Goal: Information Seeking & Learning: Learn about a topic

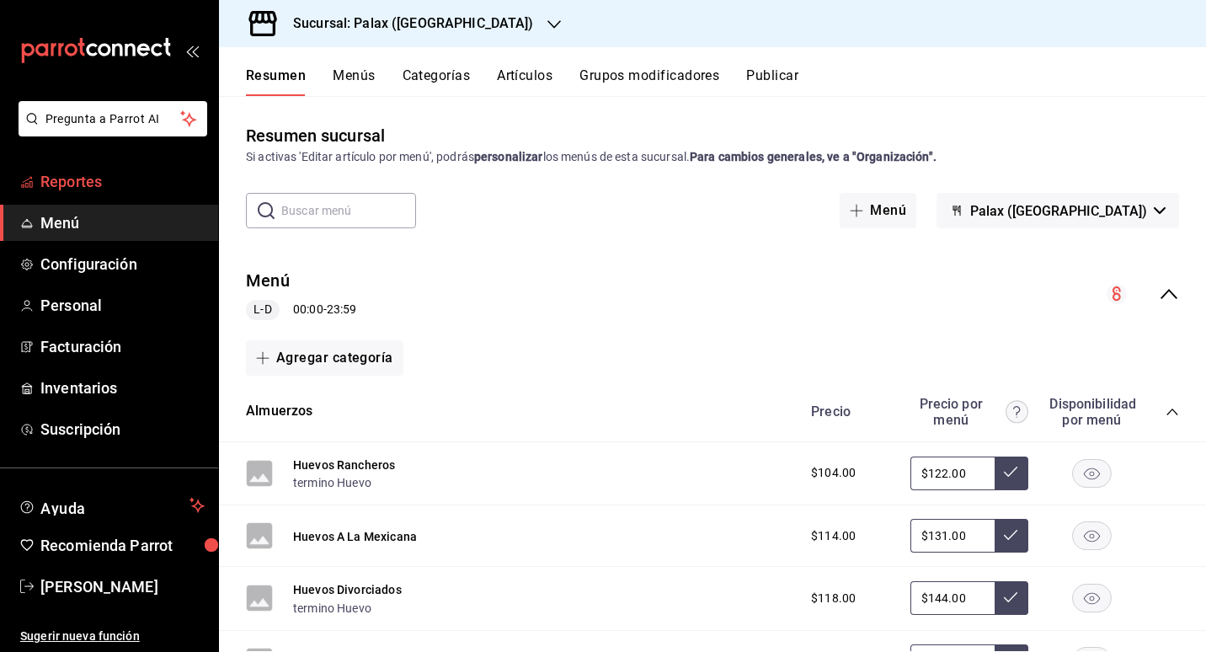
click at [72, 173] on font "Reportes" at bounding box center [70, 182] width 61 height 18
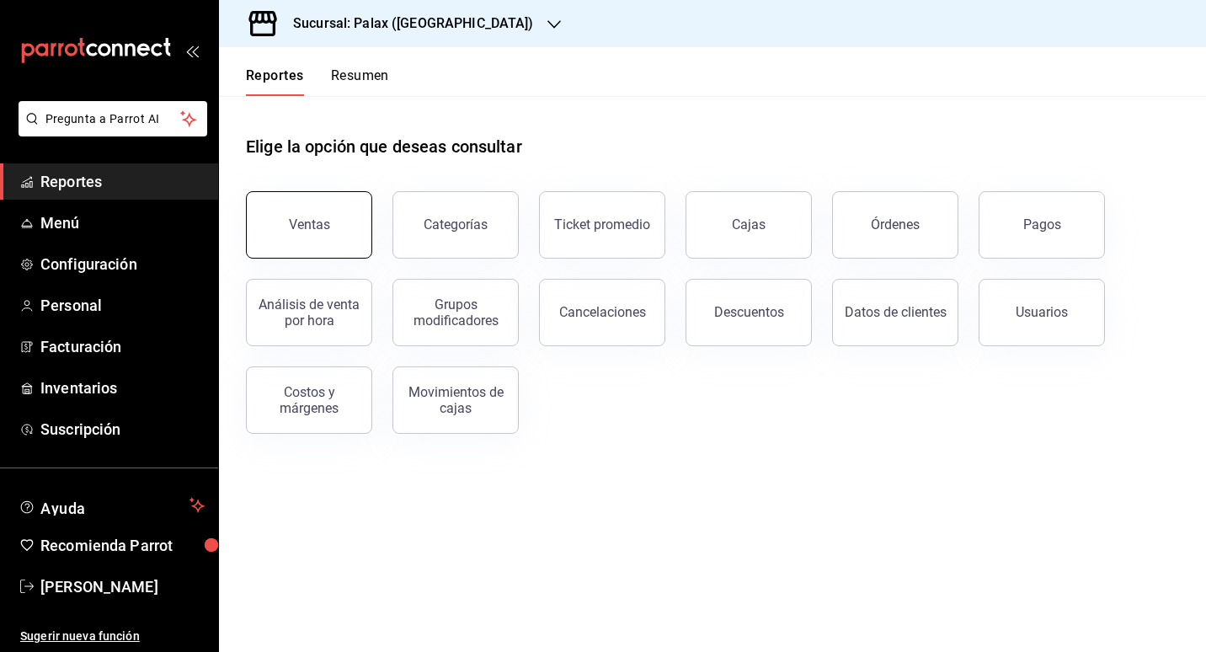
click at [292, 226] on div "Ventas" at bounding box center [309, 224] width 41 height 16
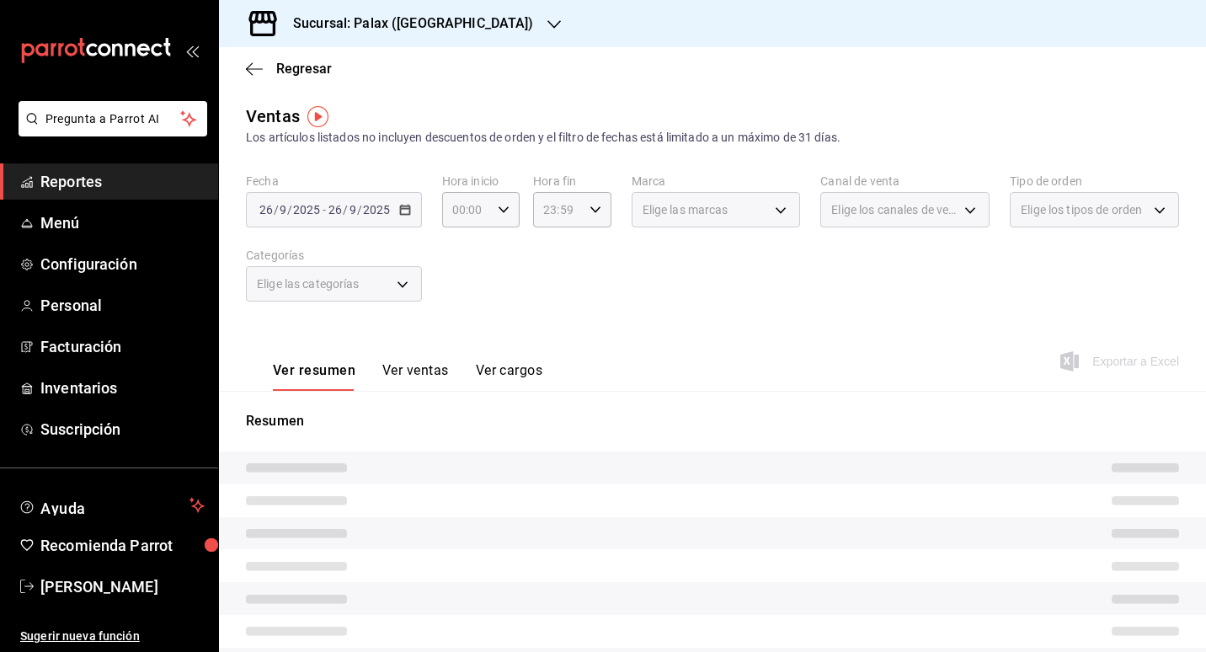
click at [417, 200] on div "[DATE] [DATE] - [DATE] [DATE]" at bounding box center [334, 209] width 176 height 35
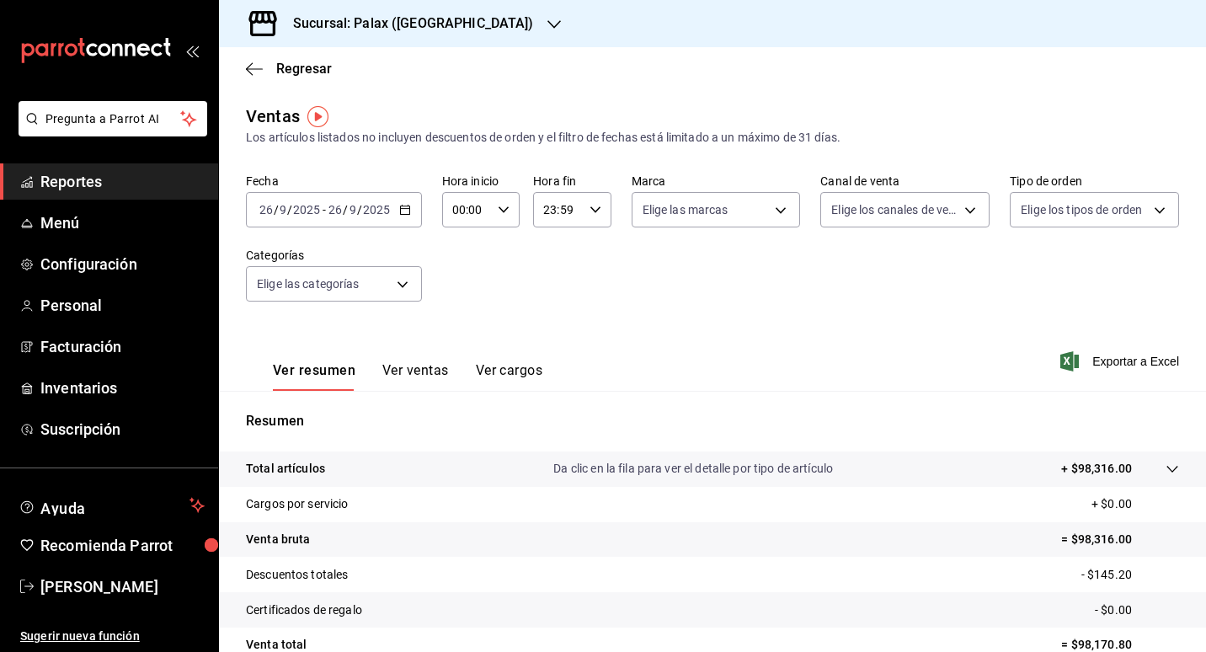
click at [406, 211] on icon "button" at bounding box center [405, 210] width 12 height 12
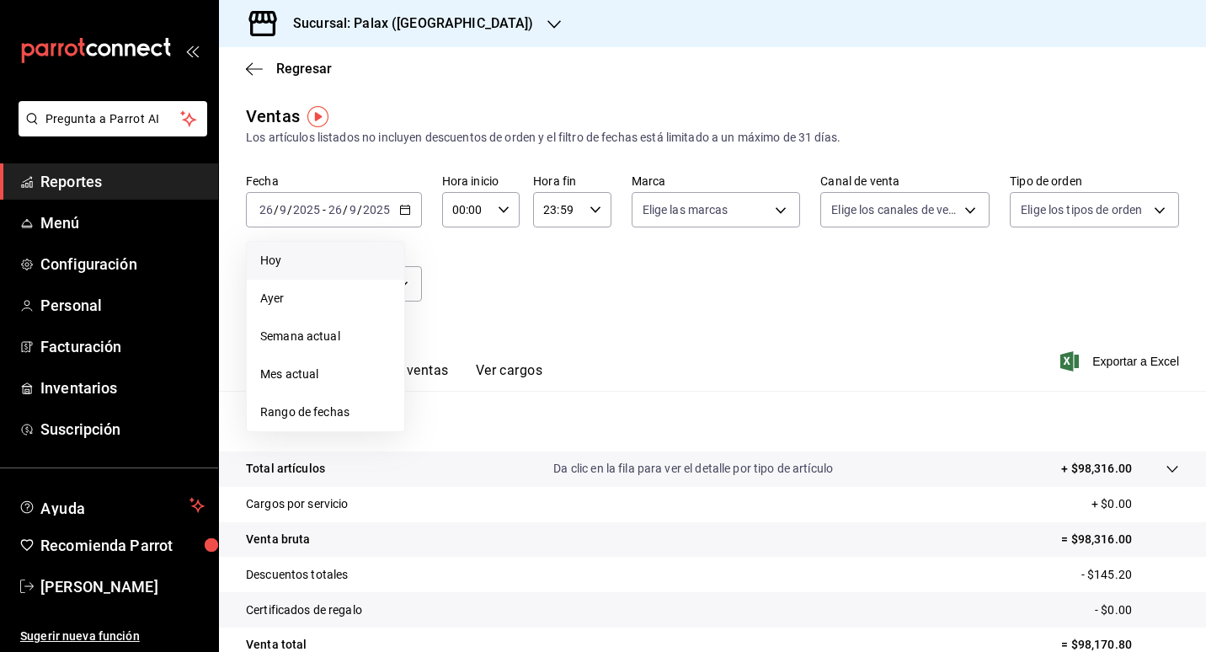
click at [289, 266] on span "Hoy" at bounding box center [325, 261] width 131 height 18
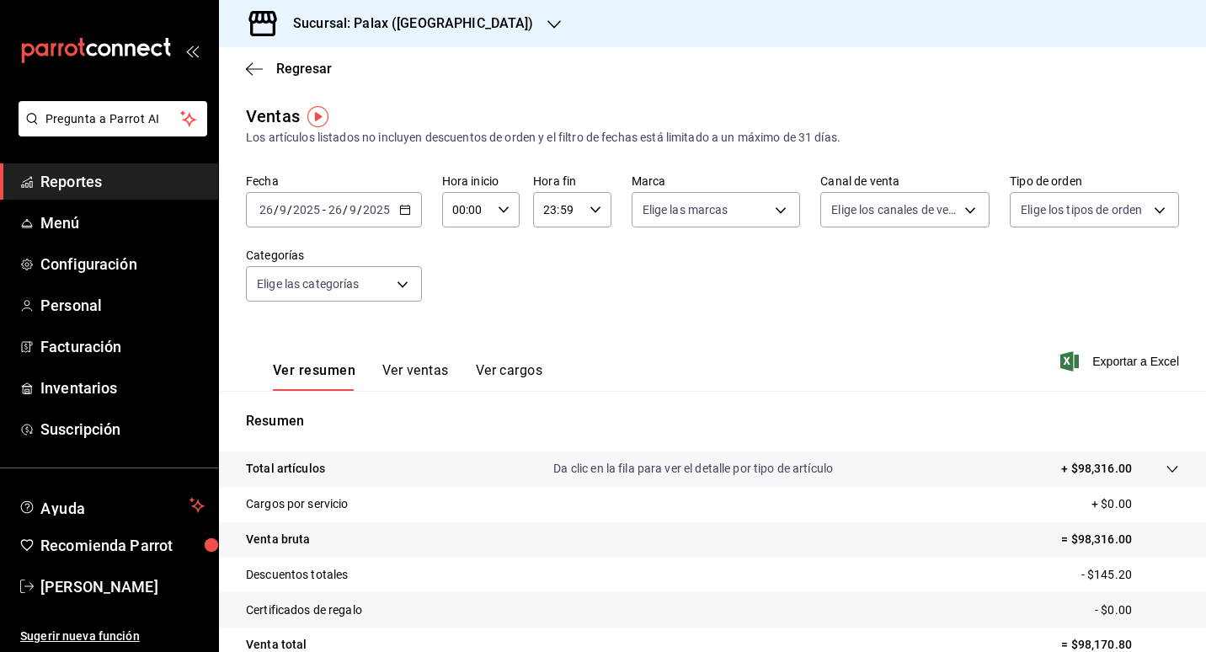
click at [498, 213] on icon "button" at bounding box center [504, 210] width 12 height 12
click at [461, 289] on span "07" at bounding box center [460, 282] width 12 height 13
type input "07:00"
click at [807, 291] on div at bounding box center [603, 326] width 1206 height 652
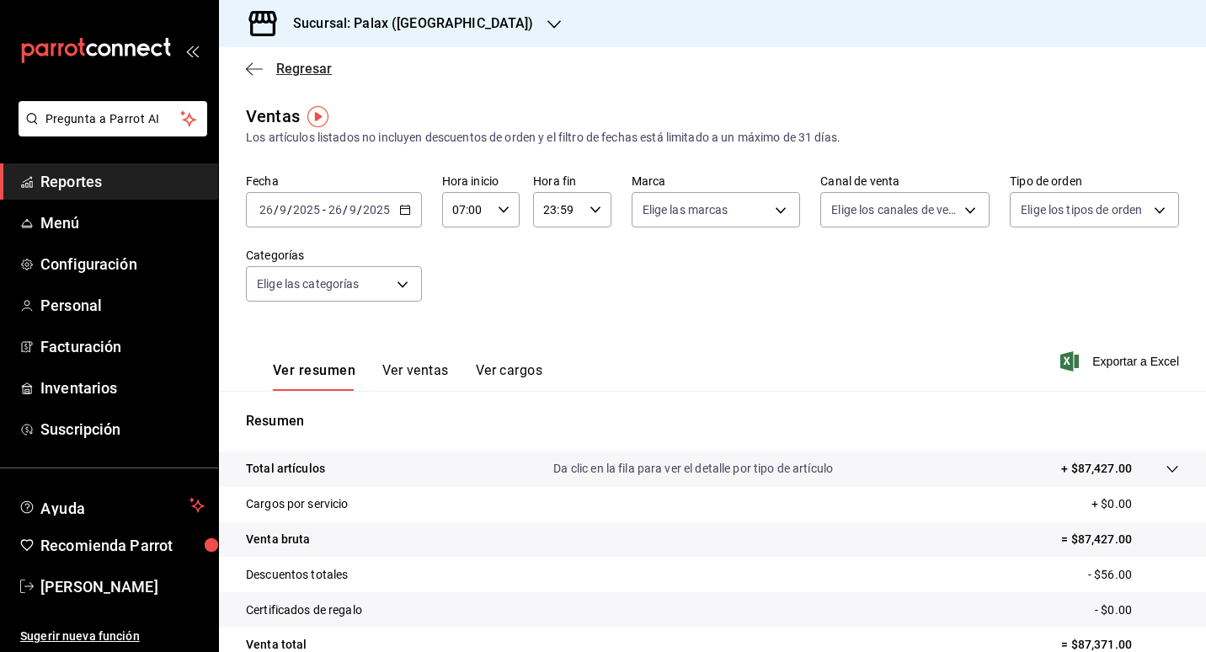
click at [290, 72] on span "Regresar" at bounding box center [304, 69] width 56 height 16
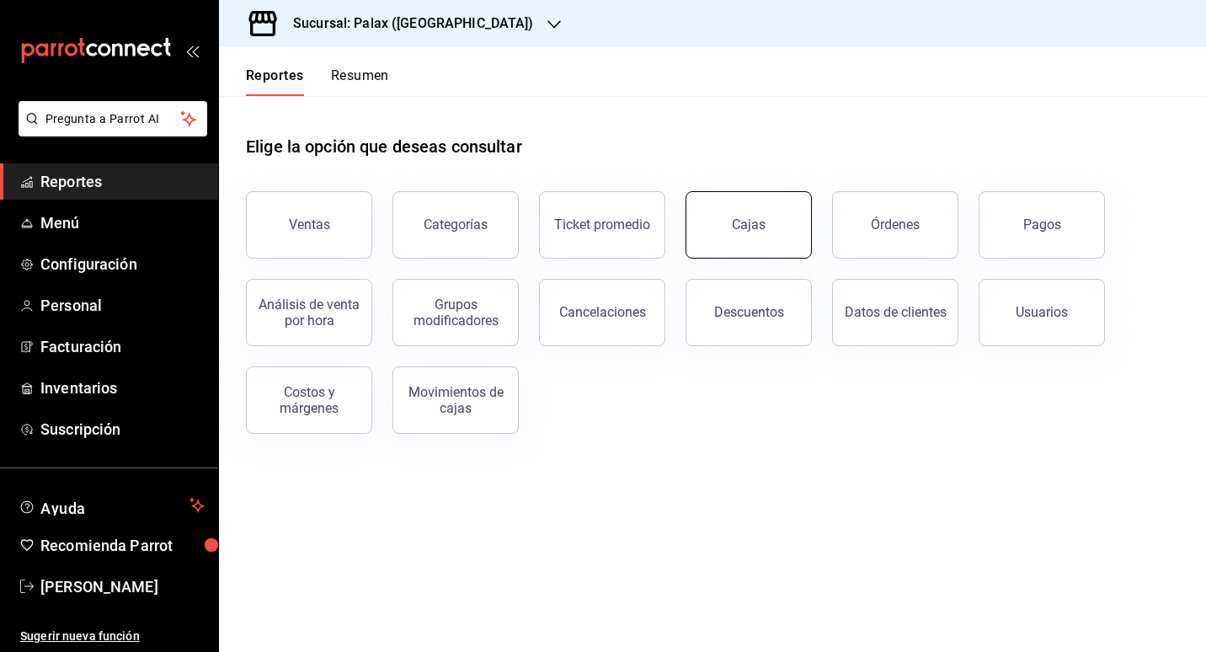
click at [749, 213] on link "Cajas" at bounding box center [748, 224] width 126 height 67
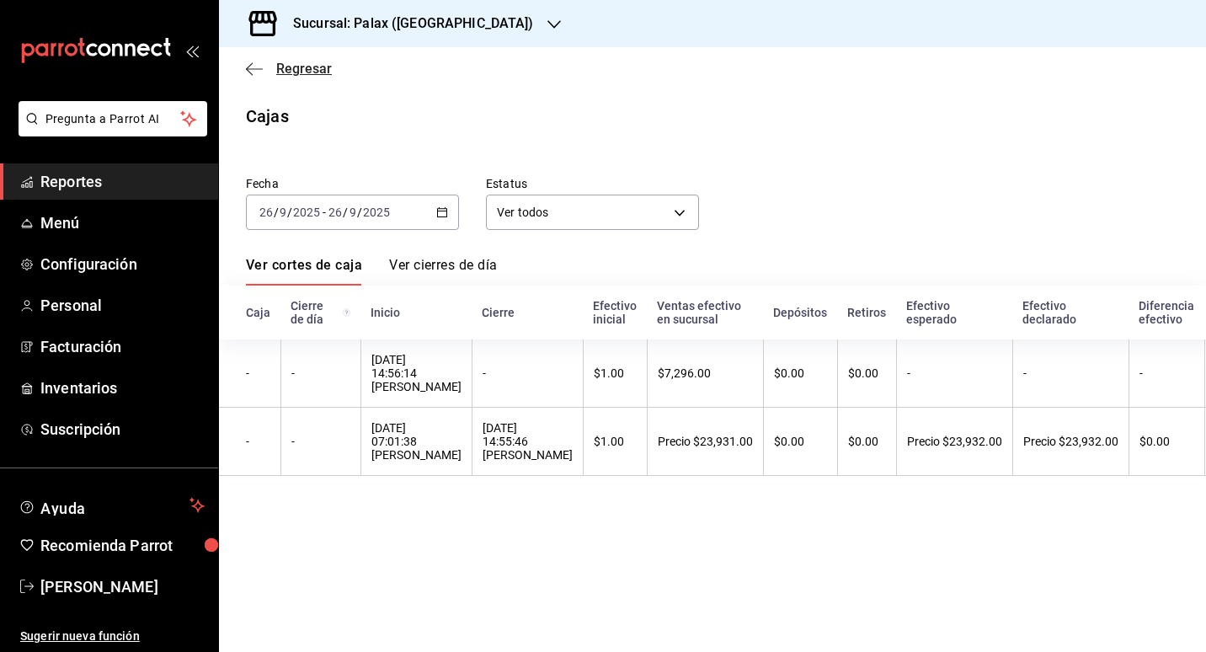
click at [262, 67] on icon "button" at bounding box center [254, 68] width 17 height 15
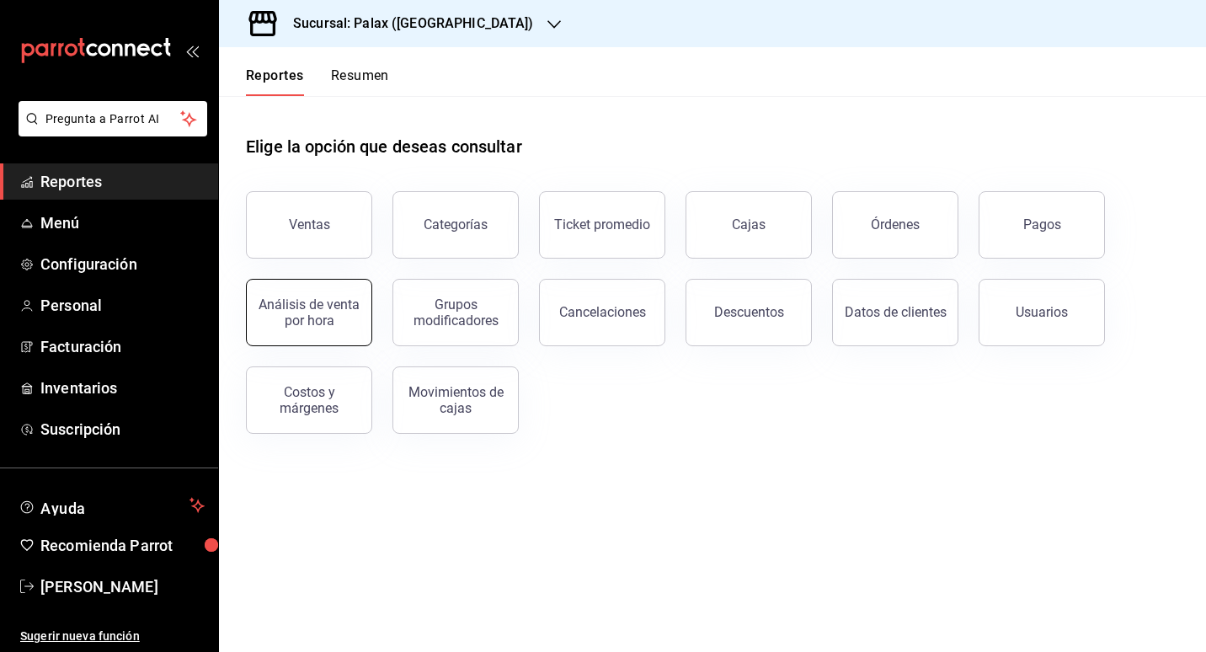
click at [288, 318] on div "Análisis de venta por hora" at bounding box center [309, 312] width 104 height 32
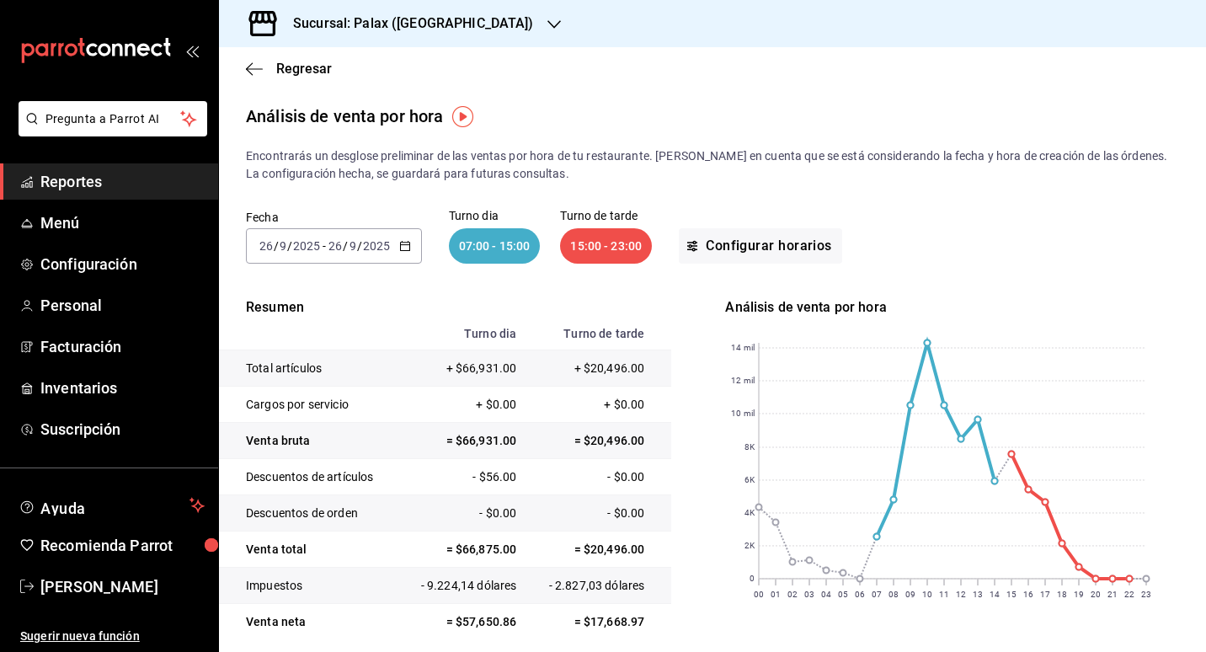
click at [109, 180] on span "Reportes" at bounding box center [122, 181] width 164 height 23
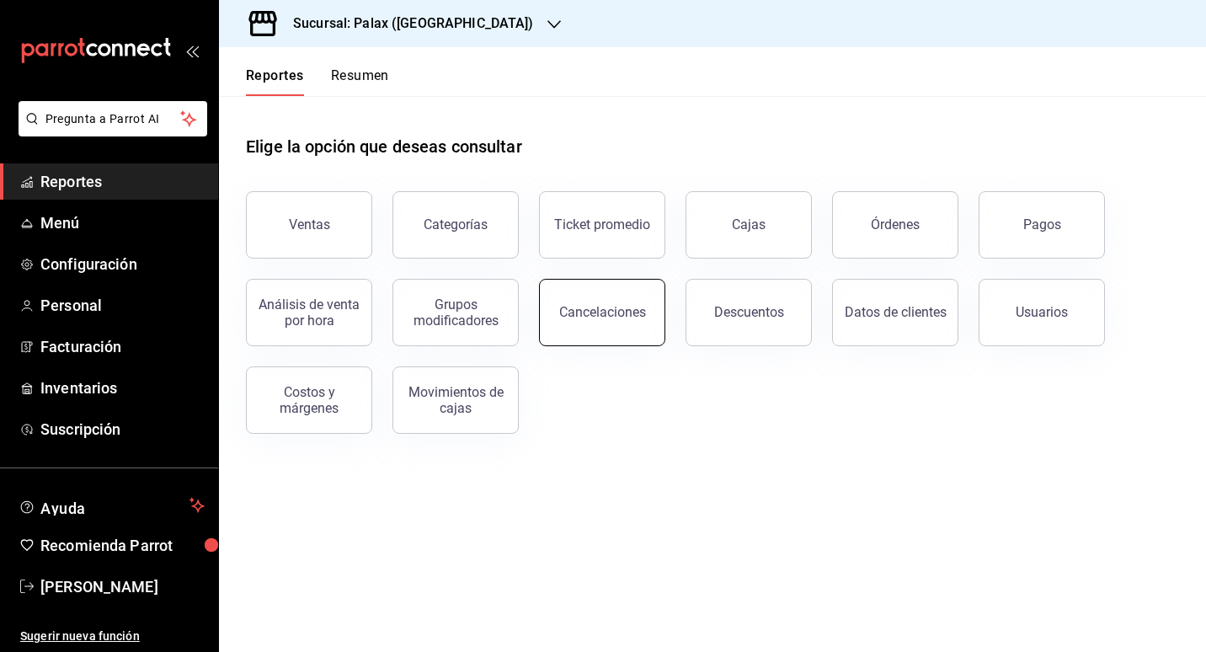
click at [573, 316] on div "Cancelaciones" at bounding box center [602, 312] width 87 height 16
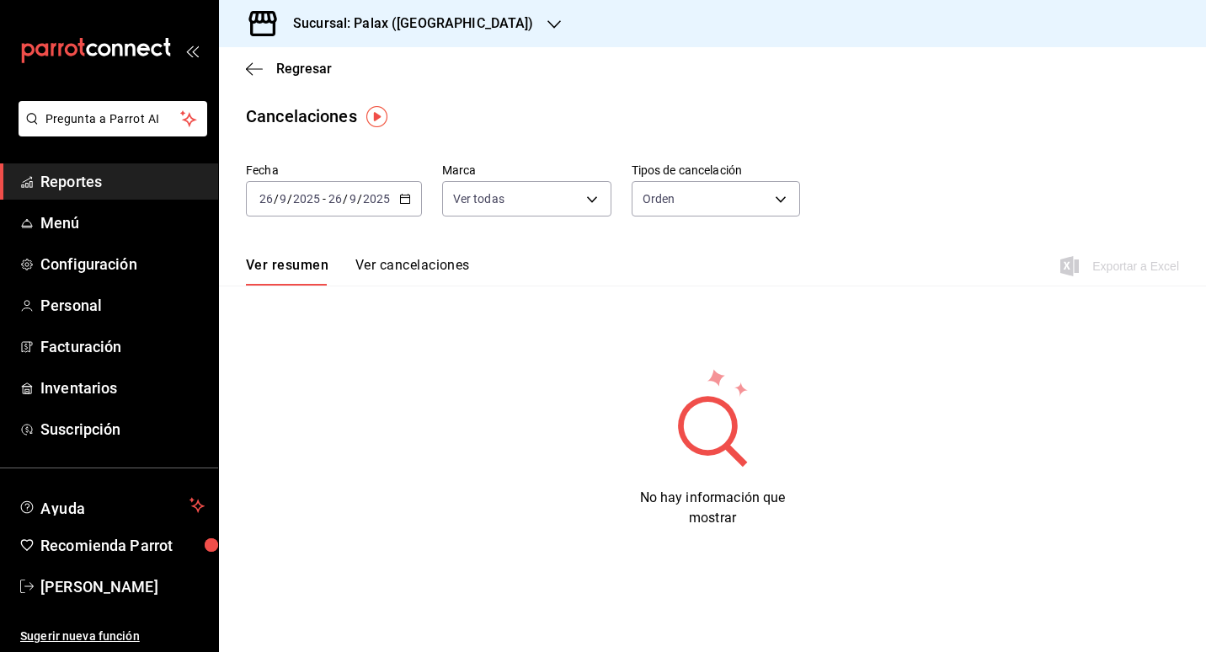
click at [62, 180] on font "Reportes" at bounding box center [70, 182] width 61 height 18
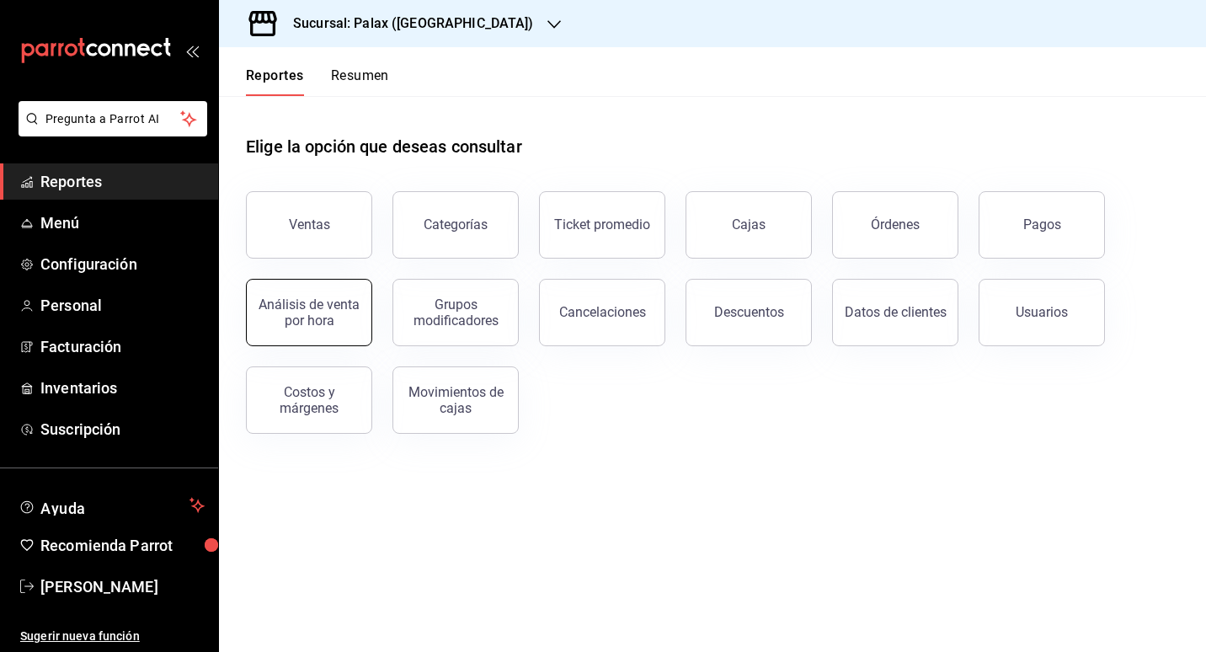
click at [296, 304] on div "Análisis de venta por hora" at bounding box center [309, 312] width 104 height 32
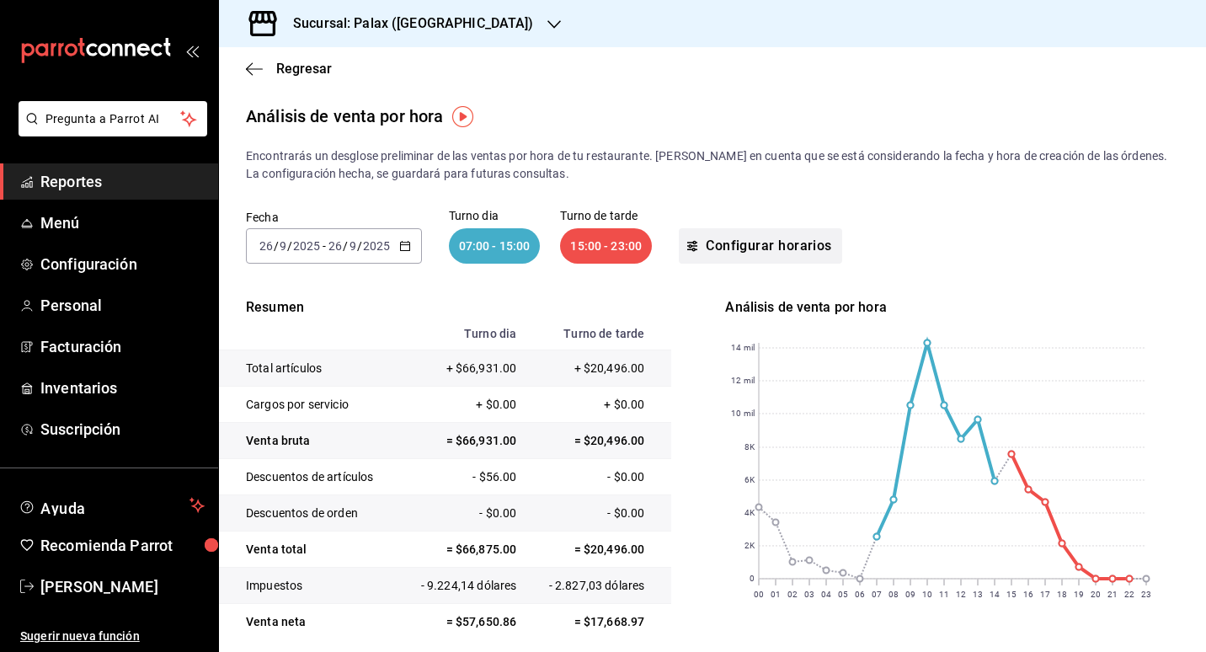
click at [708, 245] on font "Configurar horarios" at bounding box center [769, 245] width 126 height 15
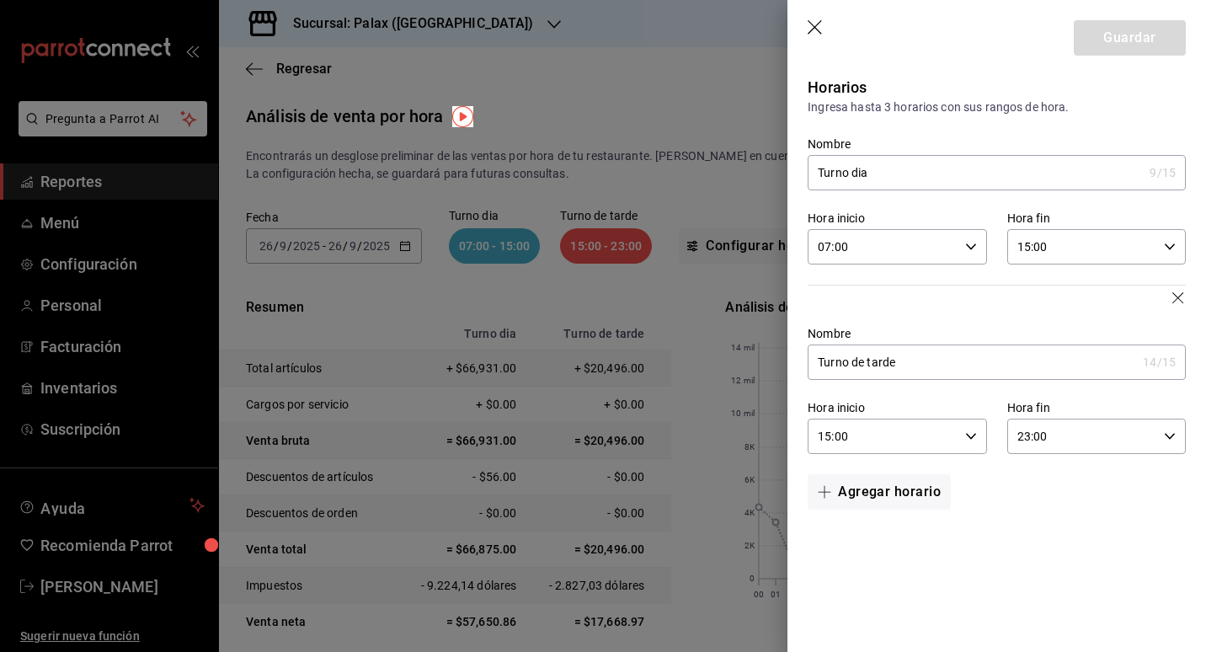
click at [371, 199] on div at bounding box center [603, 326] width 1206 height 652
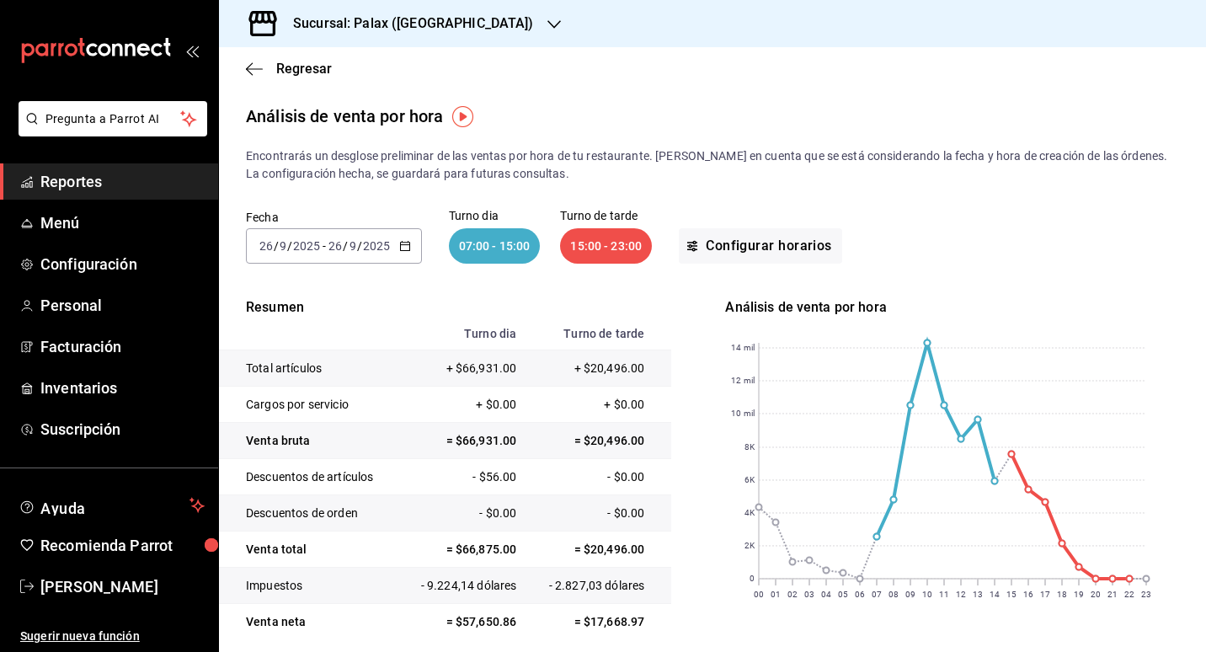
click at [78, 184] on font "Reportes" at bounding box center [70, 182] width 61 height 18
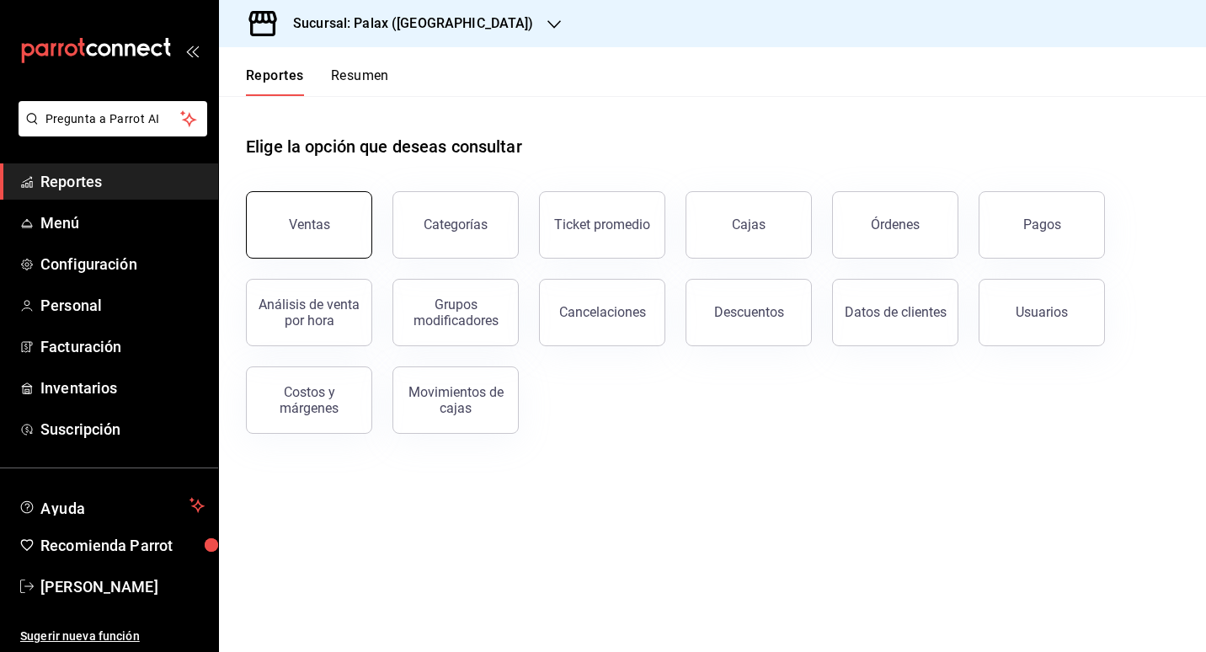
click at [349, 236] on button "Ventas" at bounding box center [309, 224] width 126 height 67
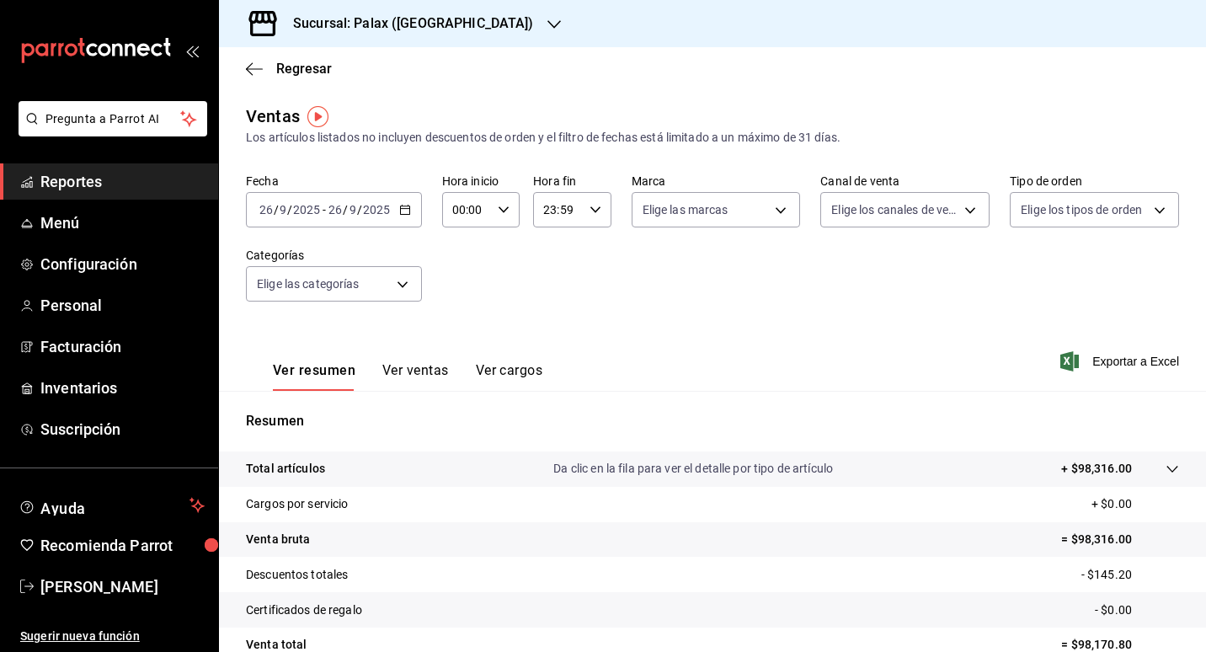
click at [501, 366] on button "Ver cargos" at bounding box center [509, 376] width 67 height 29
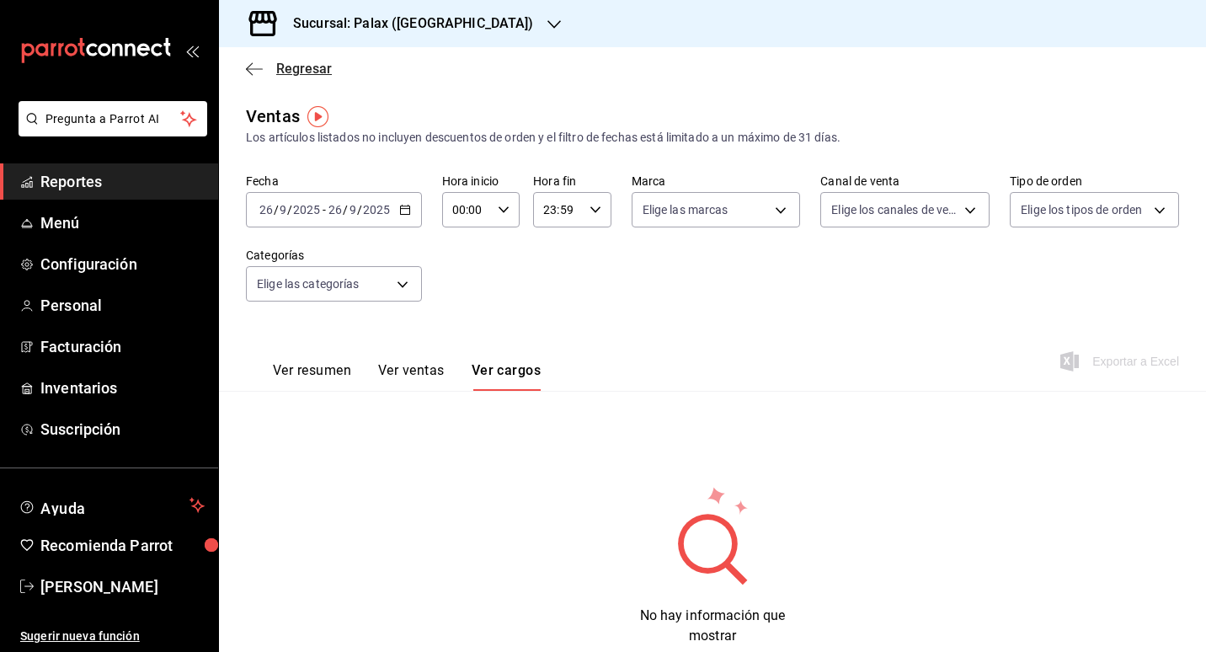
click at [282, 74] on span "Regresar" at bounding box center [304, 69] width 56 height 16
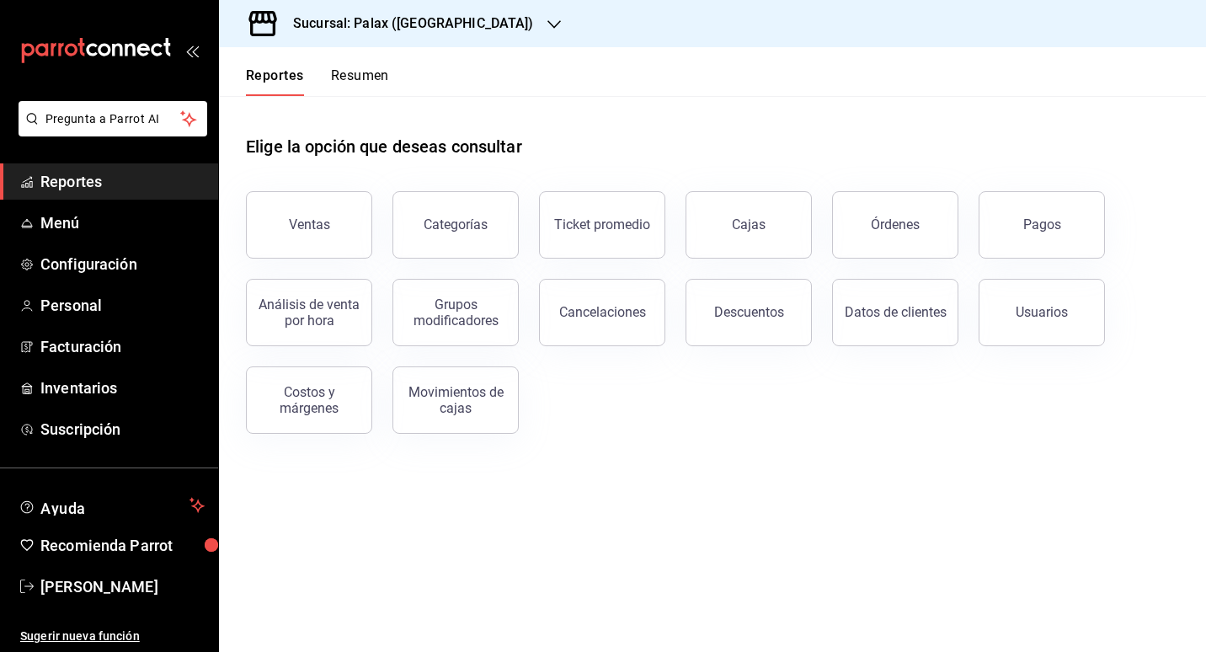
click at [423, 15] on h3 "Sucursal: Palax ([GEOGRAPHIC_DATA])" at bounding box center [407, 23] width 254 height 20
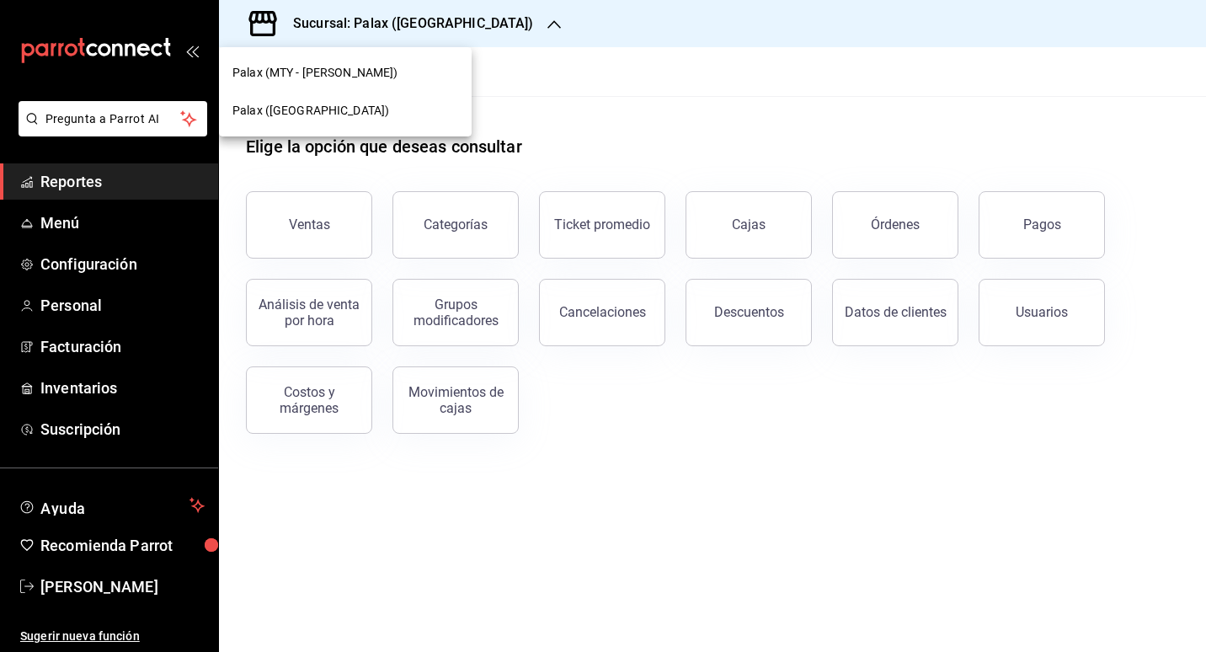
click at [323, 85] on div "Palax (MTY - [PERSON_NAME])" at bounding box center [345, 73] width 253 height 38
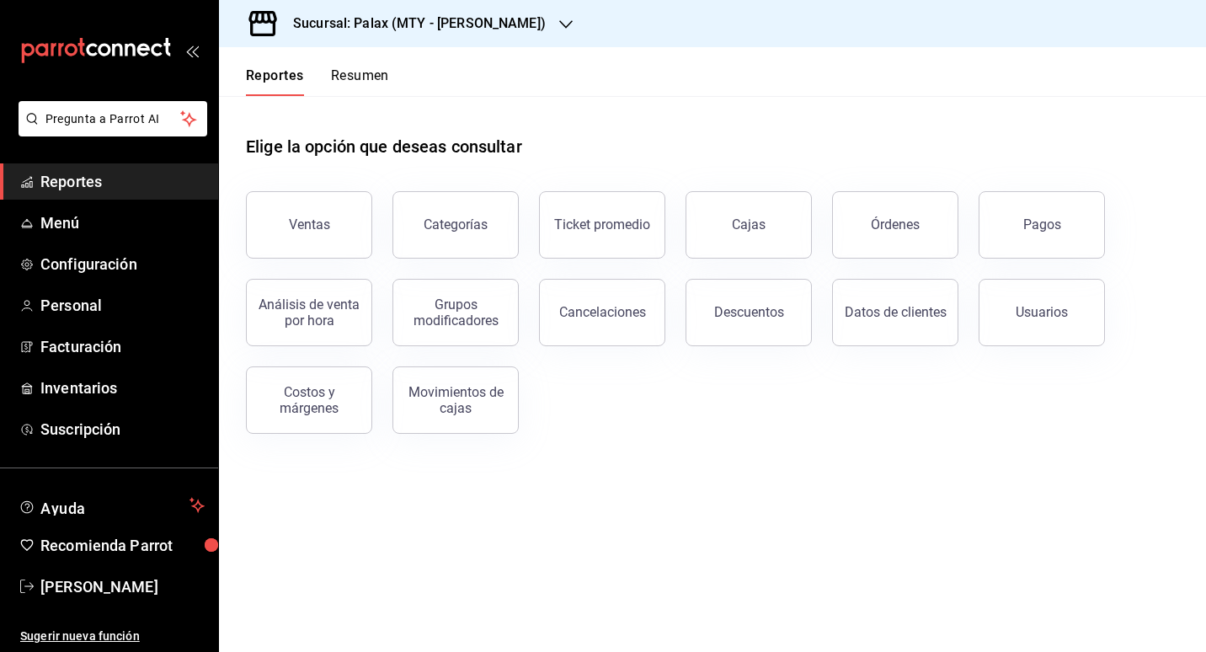
click at [310, 187] on div "Ventas" at bounding box center [299, 215] width 147 height 88
click at [315, 214] on button "Ventas" at bounding box center [309, 224] width 126 height 67
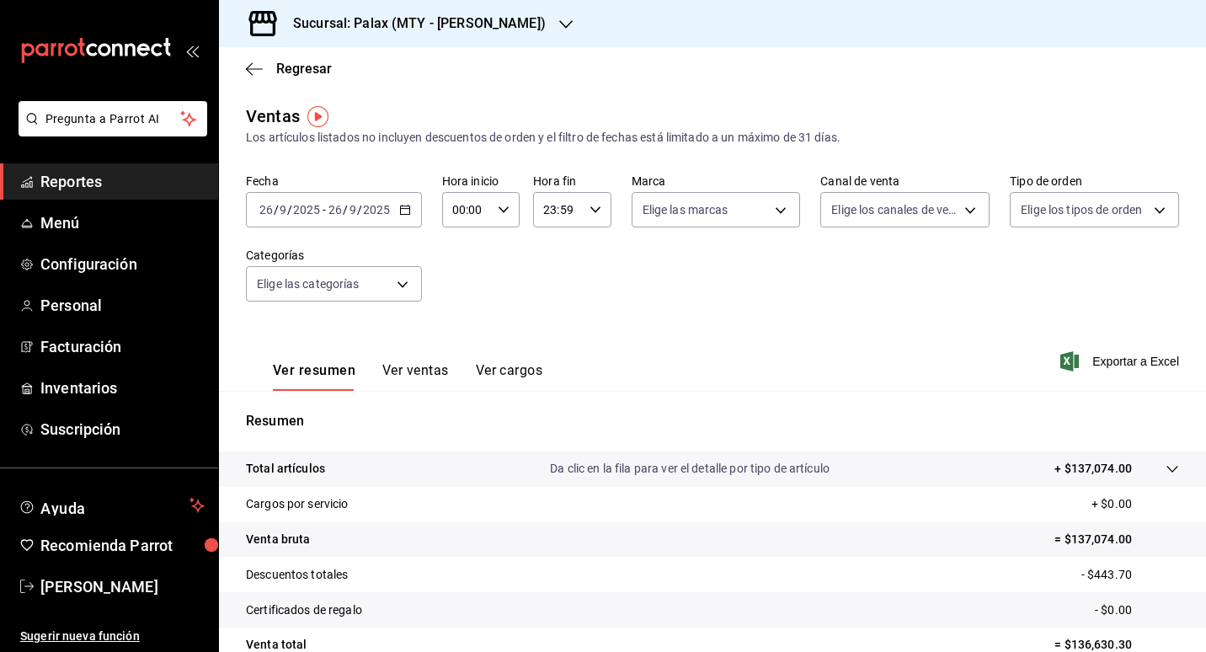
click at [505, 212] on icon "button" at bounding box center [504, 210] width 12 height 12
click at [469, 289] on button "07" at bounding box center [460, 283] width 32 height 34
type input "07:00"
click at [697, 318] on div at bounding box center [603, 326] width 1206 height 652
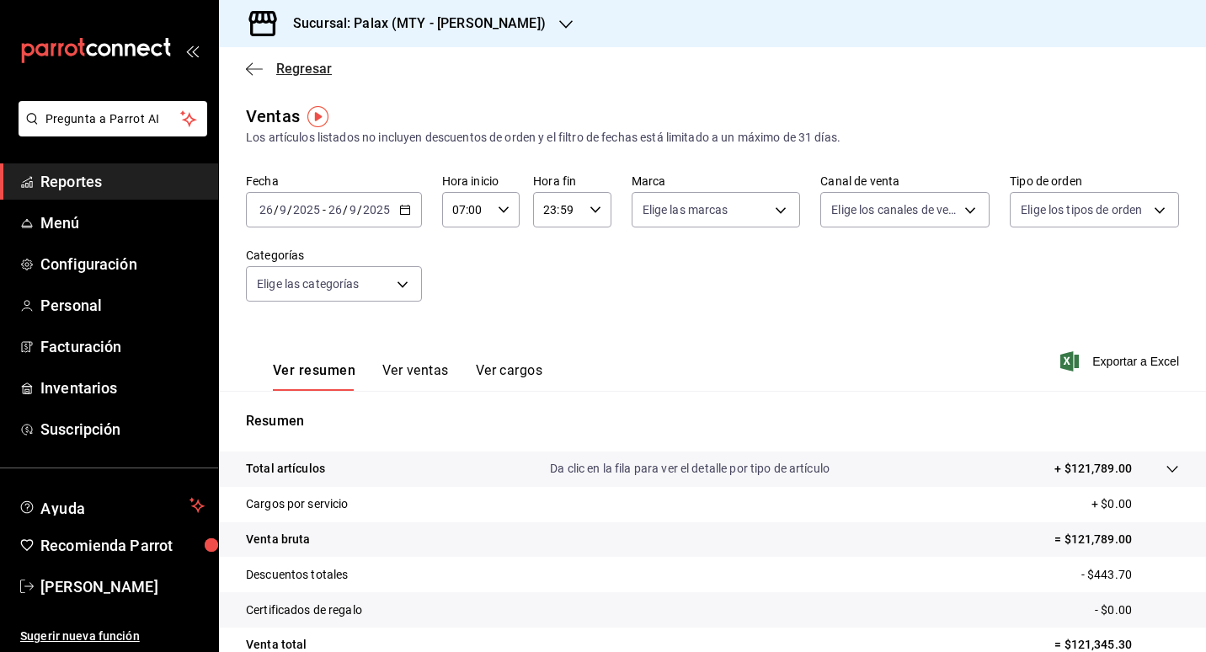
click at [304, 72] on span "Regresar" at bounding box center [304, 69] width 56 height 16
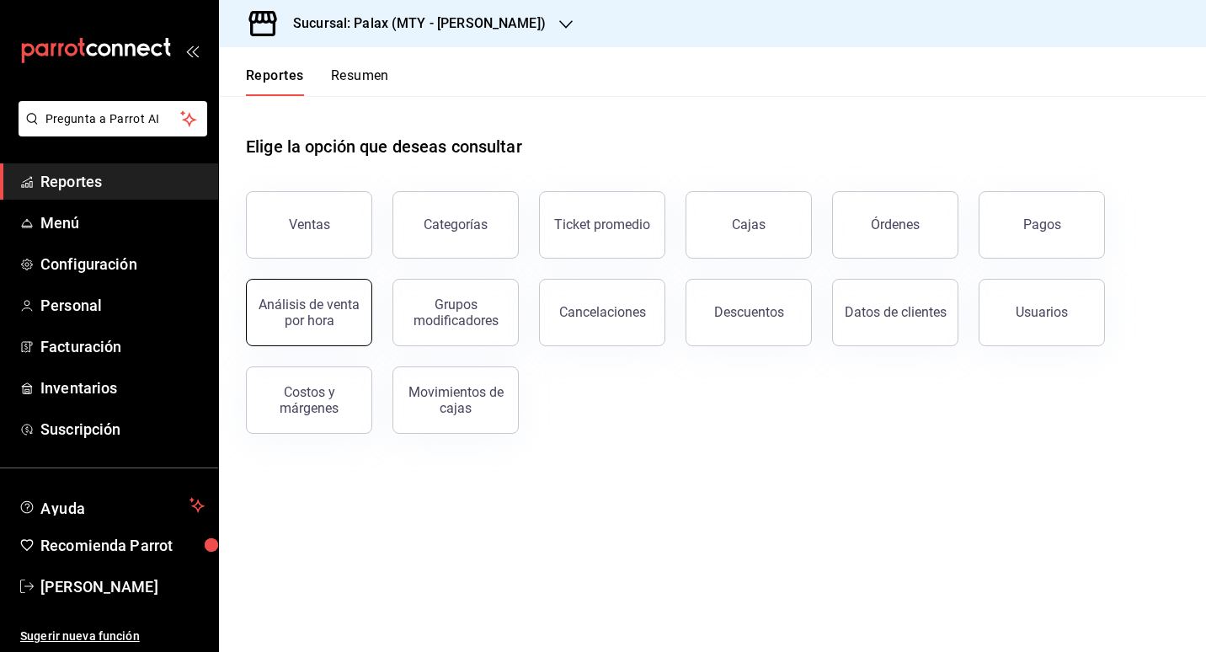
click at [317, 310] on div "Análisis de venta por hora" at bounding box center [309, 312] width 104 height 32
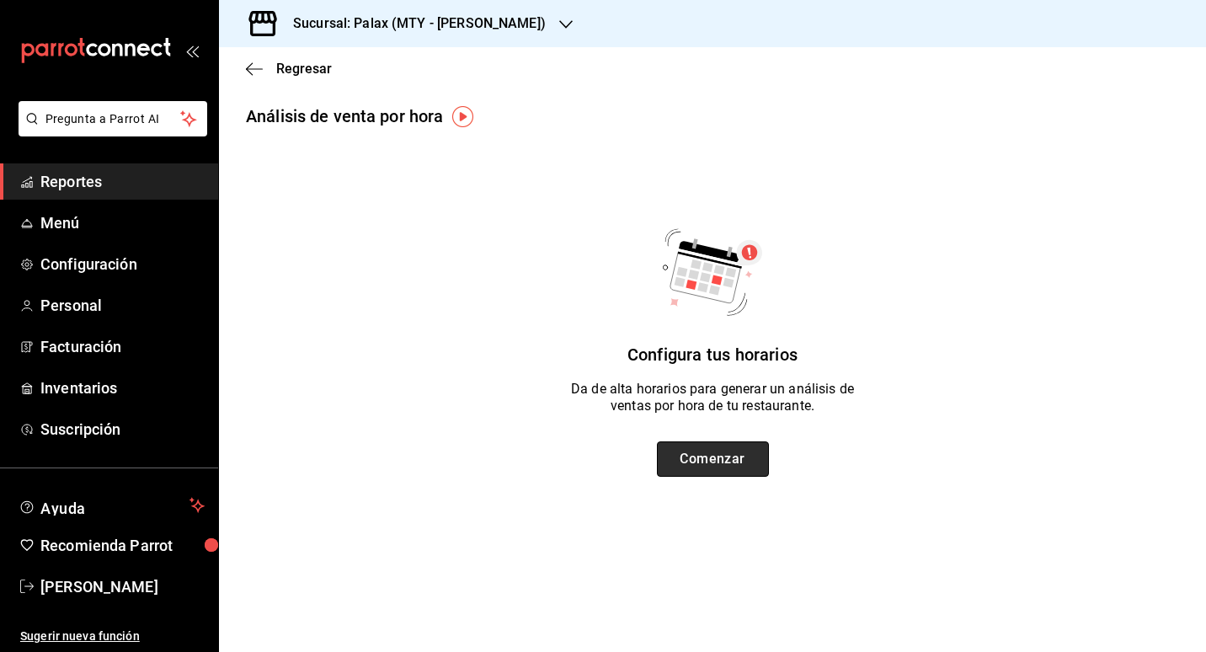
click at [722, 473] on button "Comenzar" at bounding box center [713, 458] width 112 height 35
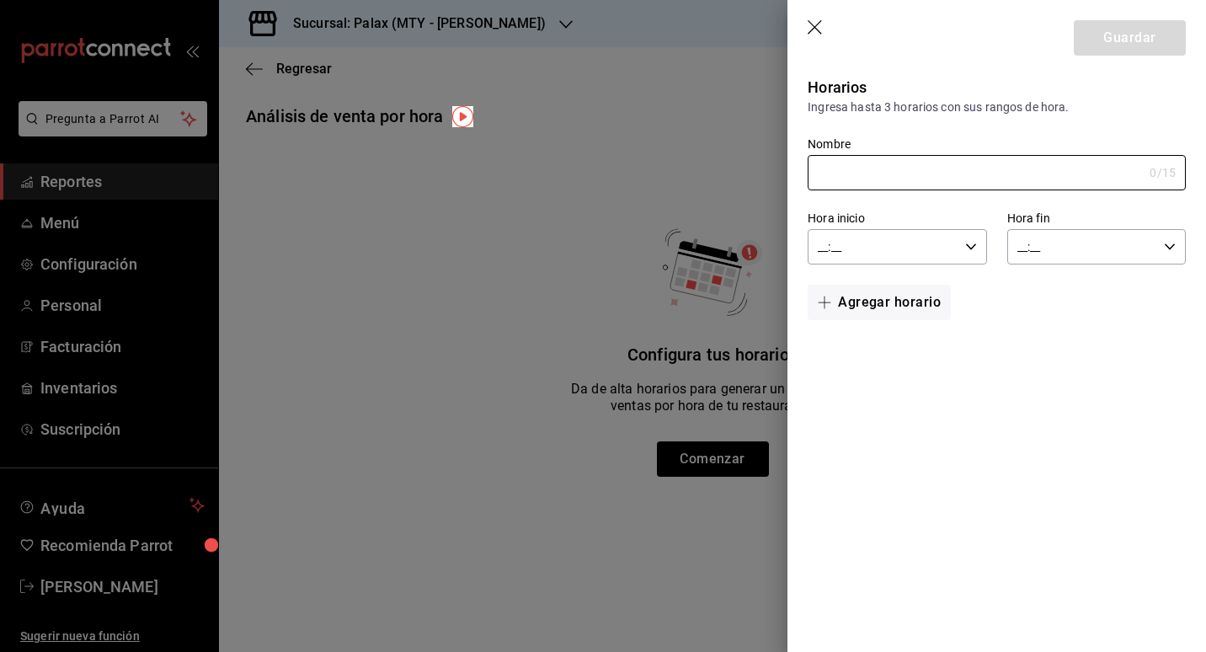
click at [523, 449] on div at bounding box center [603, 326] width 1206 height 652
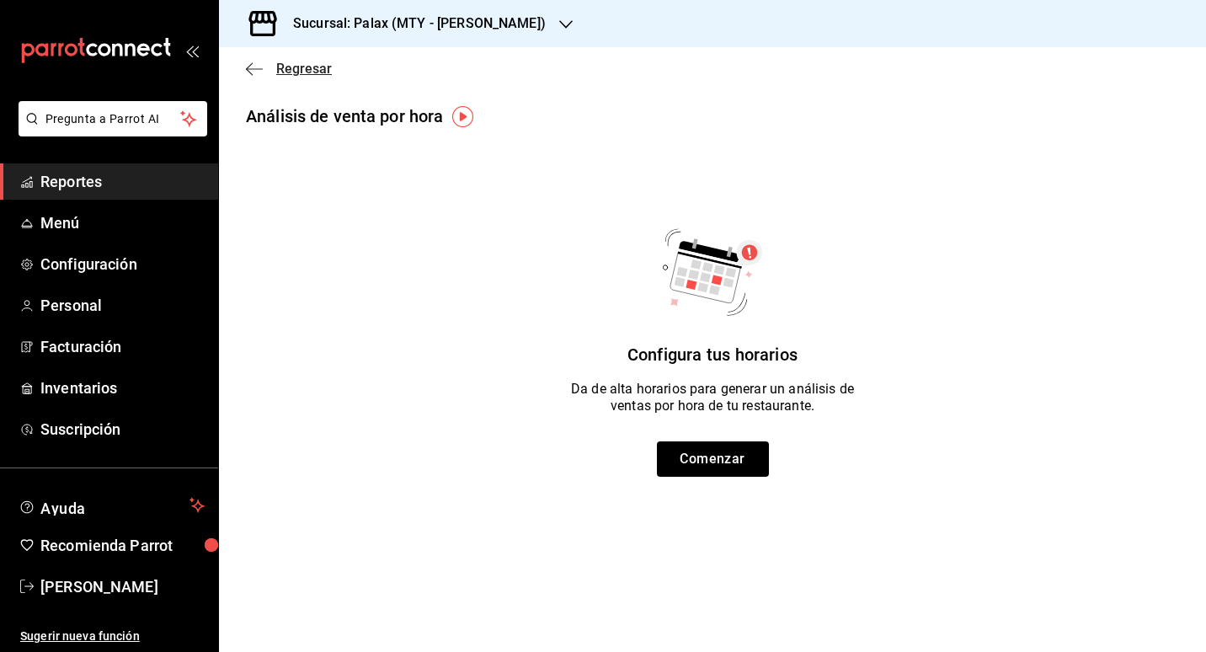
click at [259, 66] on icon "button" at bounding box center [254, 68] width 17 height 15
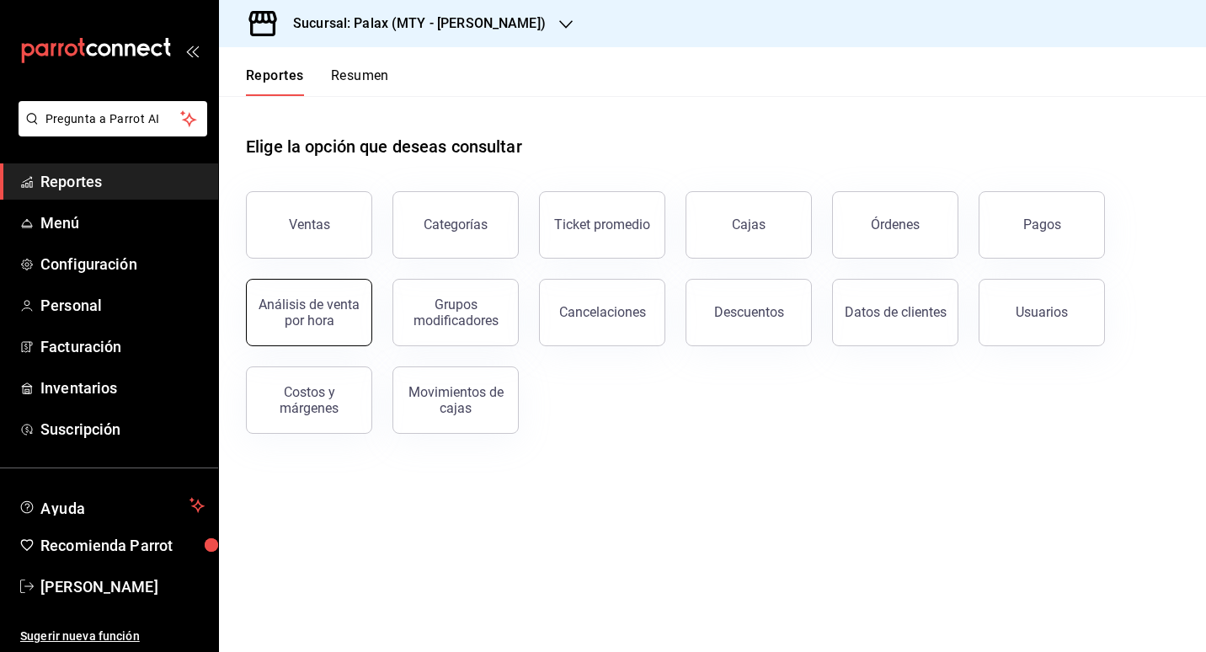
click at [353, 317] on div "Análisis de venta por hora" at bounding box center [309, 312] width 104 height 32
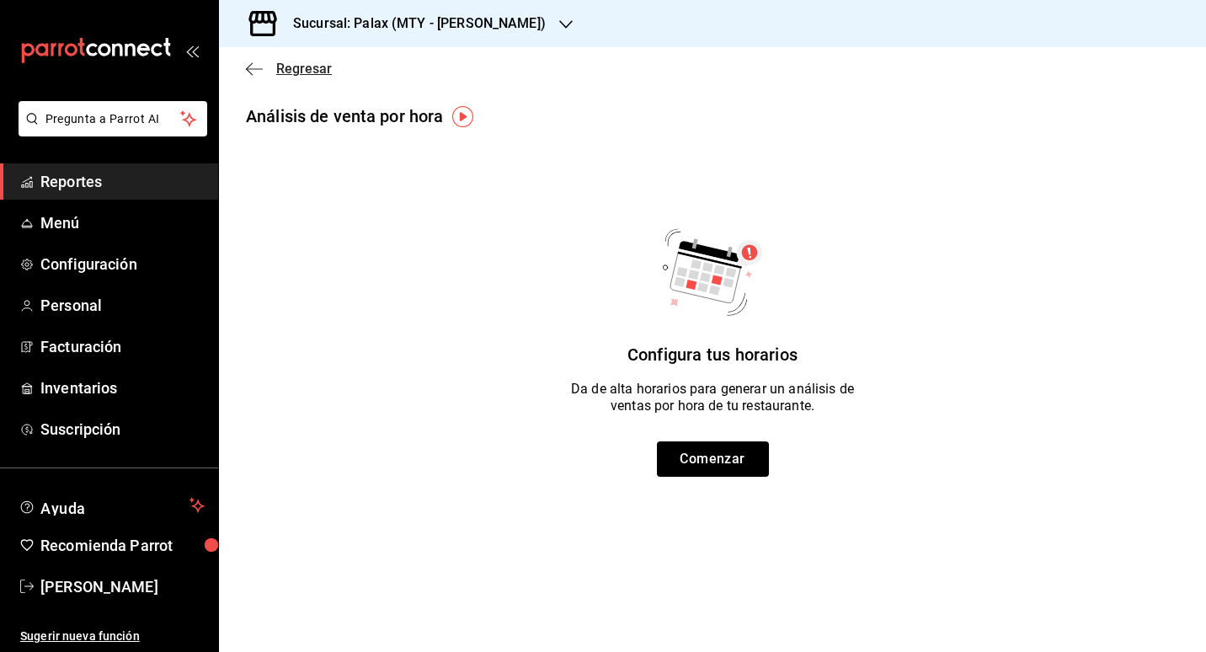
click at [260, 70] on icon "button" at bounding box center [254, 68] width 17 height 15
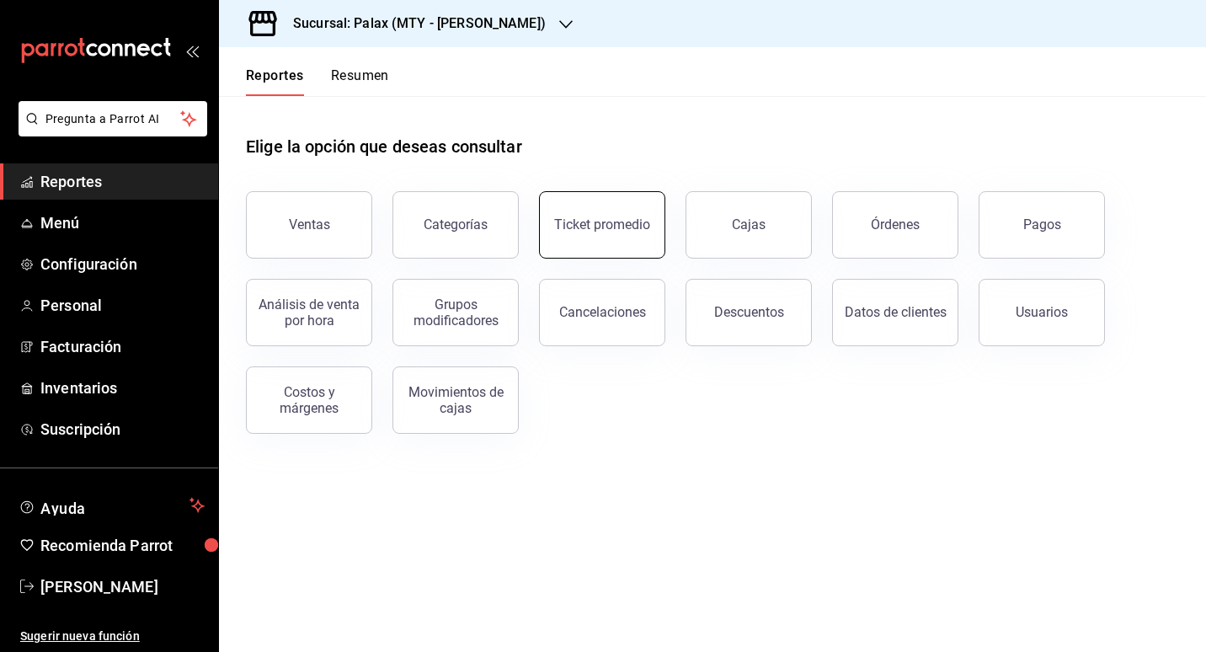
click at [601, 245] on button "Ticket promedio" at bounding box center [602, 224] width 126 height 67
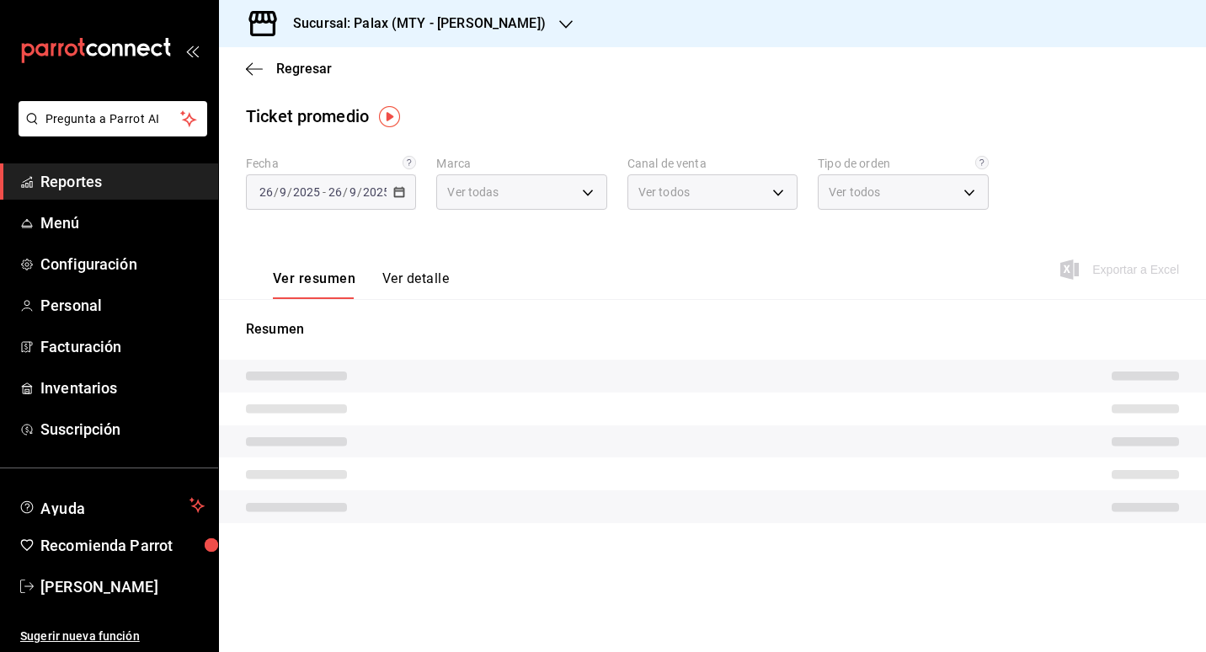
type input "7795581a-13ec-4648-b830-0343ae492405"
type input "PARROT,UBER_EATS,RAPPI,DIDI_FOOD,ONLINE"
type input "10bca21f-00f3-4773-b3d2-d01ae7bdd5fa,91b387cd-7d8f-4639-b2ed-b5f96abb0cda,43015…"
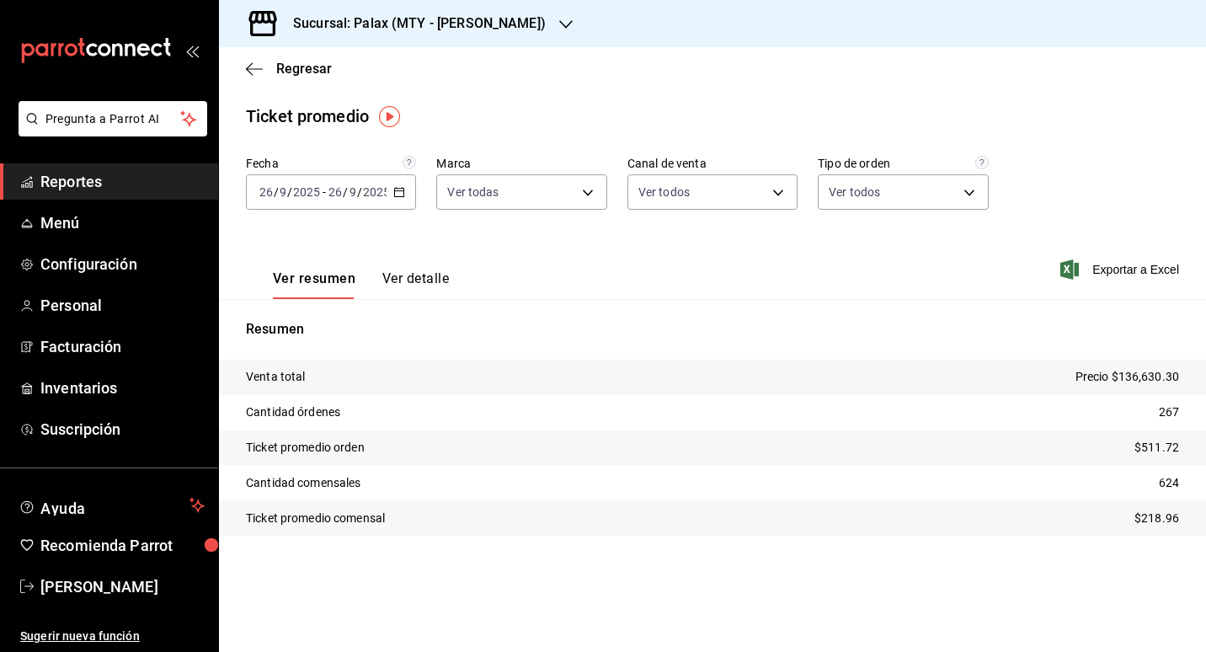
click at [559, 29] on icon "button" at bounding box center [565, 24] width 13 height 13
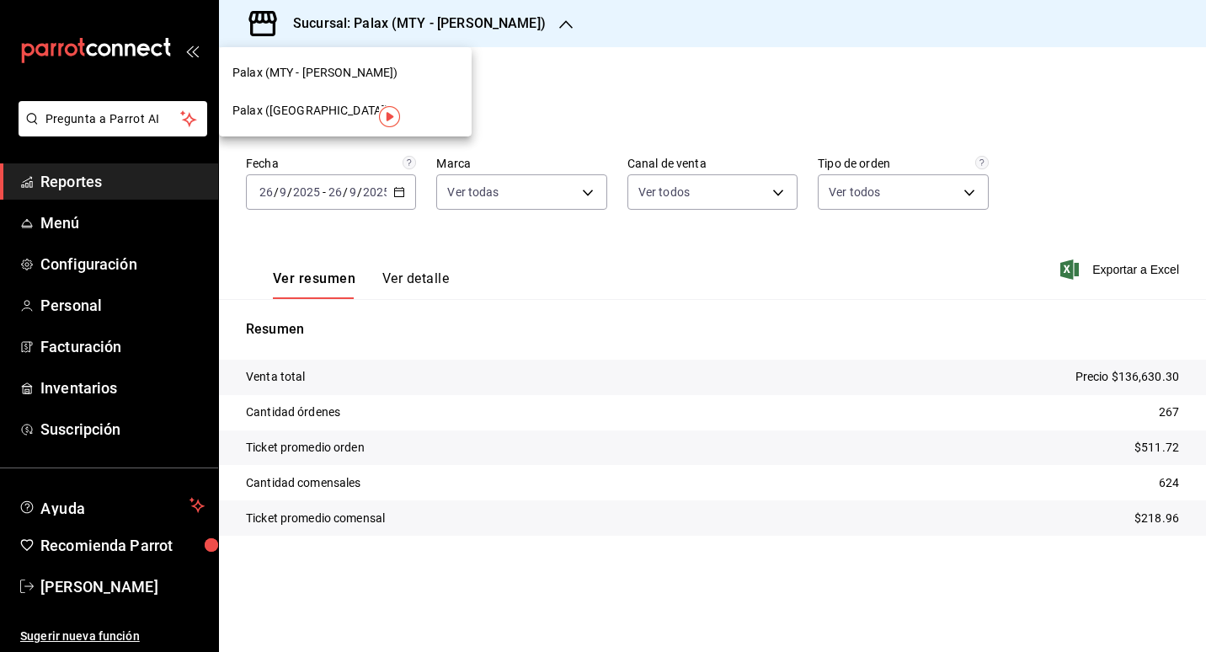
click at [258, 99] on div "Palax ([GEOGRAPHIC_DATA])" at bounding box center [345, 111] width 253 height 38
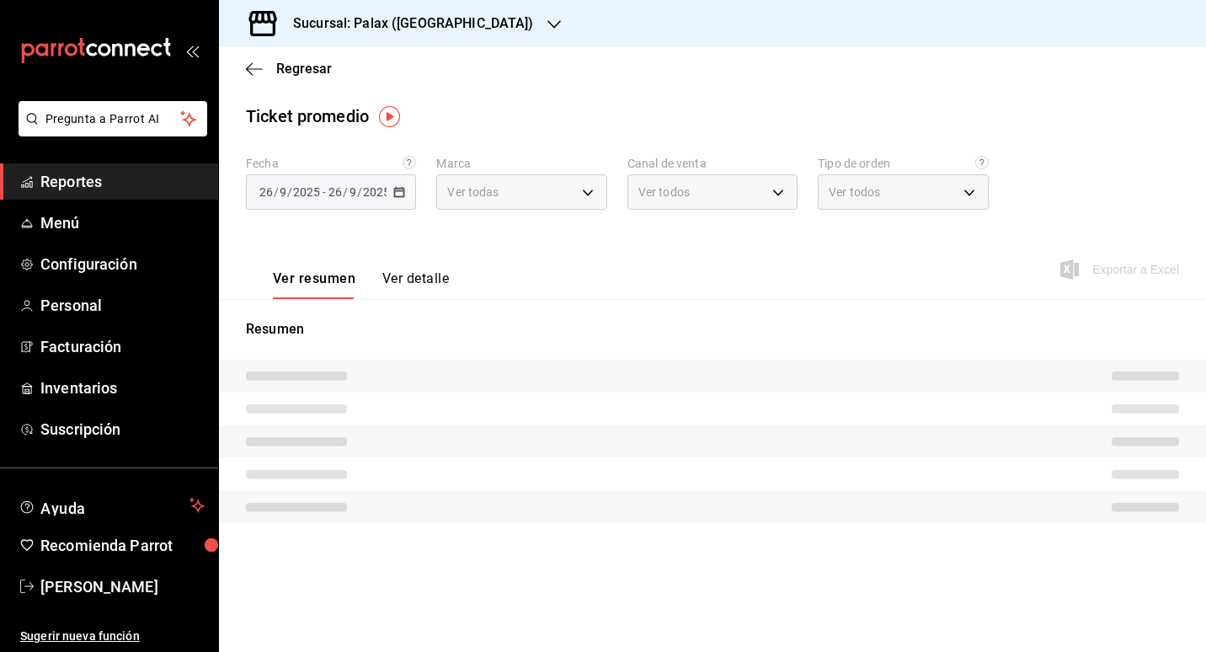
type input "8510d572-c45f-4696-9a08-afbf2d111022"
type input "PARROT,UBER_EATS,RAPPI,DIDI_FOOD,ONLINE"
type input "6d325fbd-53e7-4f6b-8d89-6356796c0e8d,b8c2ff7f-0c1f-4fef-80cf-bc155c6bbc3b,a732b…"
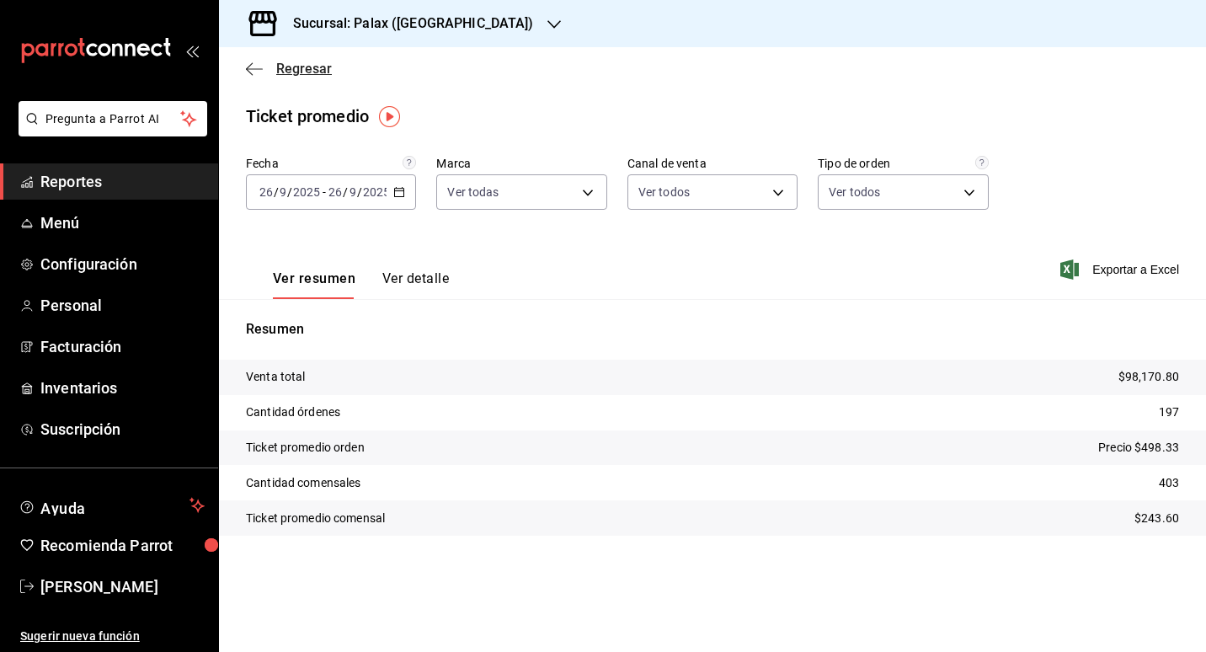
click at [273, 75] on span "Regresar" at bounding box center [289, 69] width 86 height 16
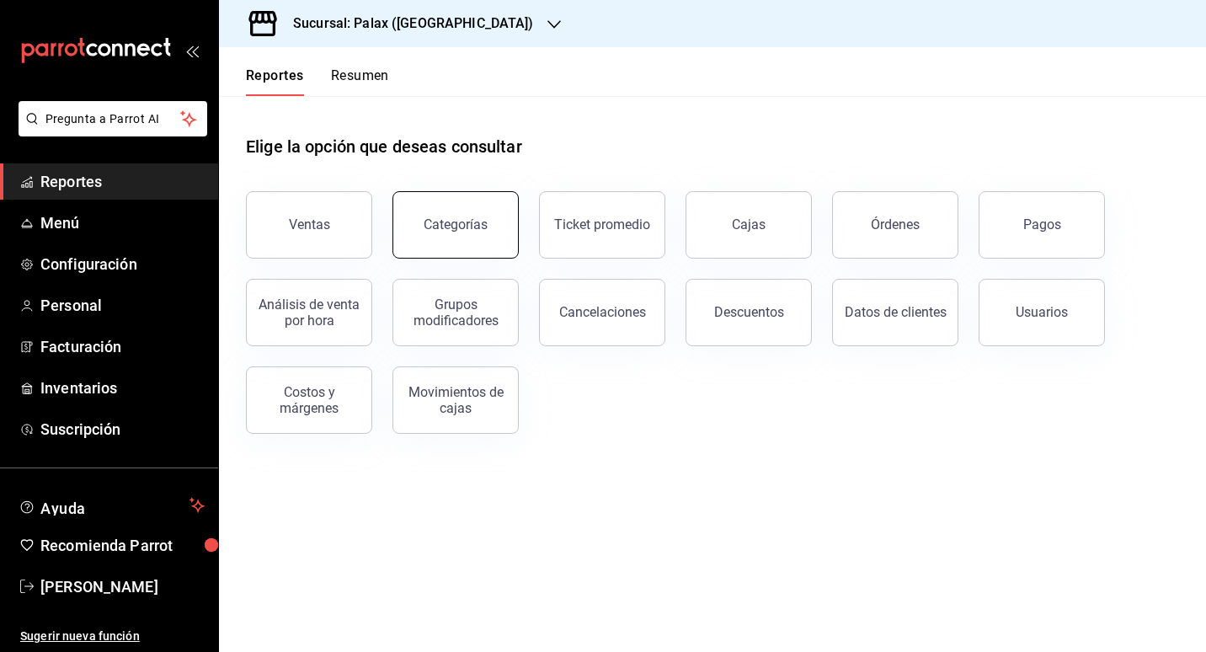
click at [480, 228] on div "Categorías" at bounding box center [456, 224] width 64 height 16
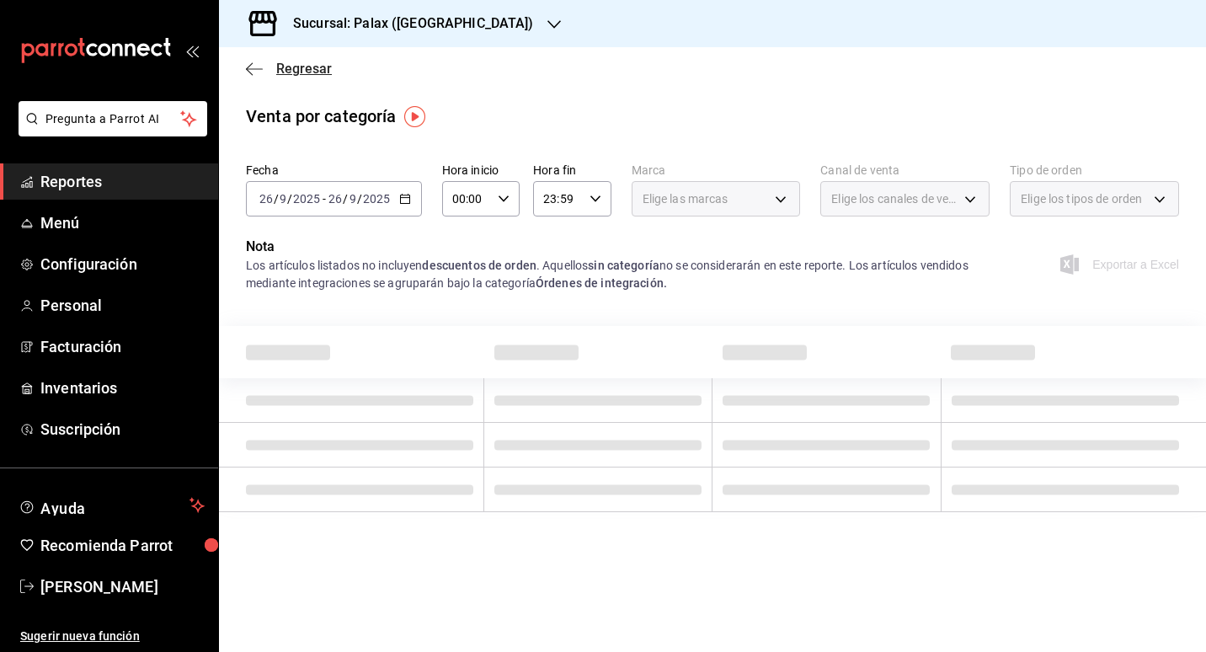
click at [290, 63] on span "Regresar" at bounding box center [304, 69] width 56 height 16
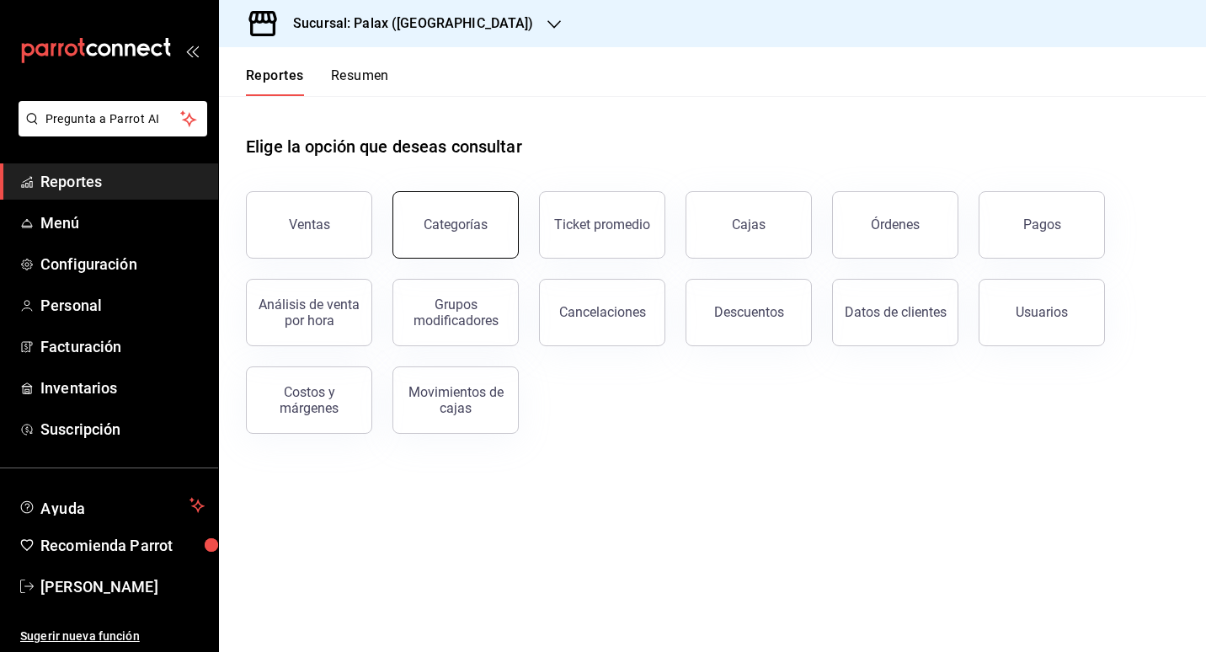
click at [466, 234] on button "Categorías" at bounding box center [455, 224] width 126 height 67
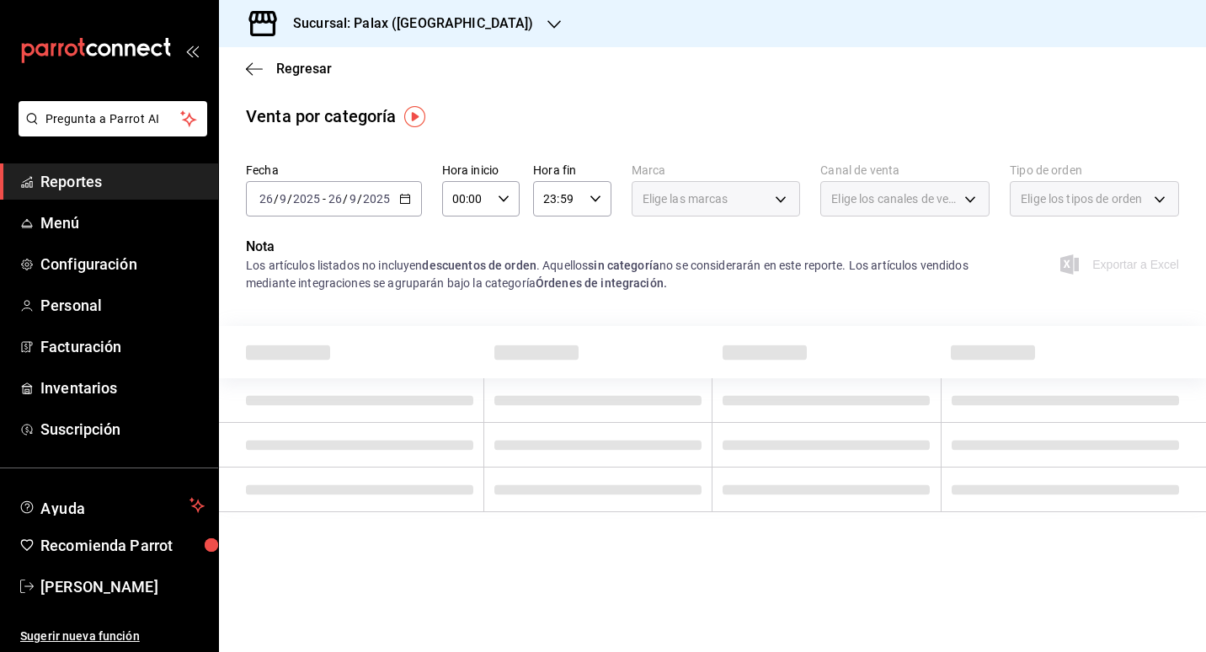
click at [781, 200] on div "Elige las marcas" at bounding box center [716, 198] width 169 height 35
click at [296, 72] on span "Regresar" at bounding box center [304, 69] width 56 height 16
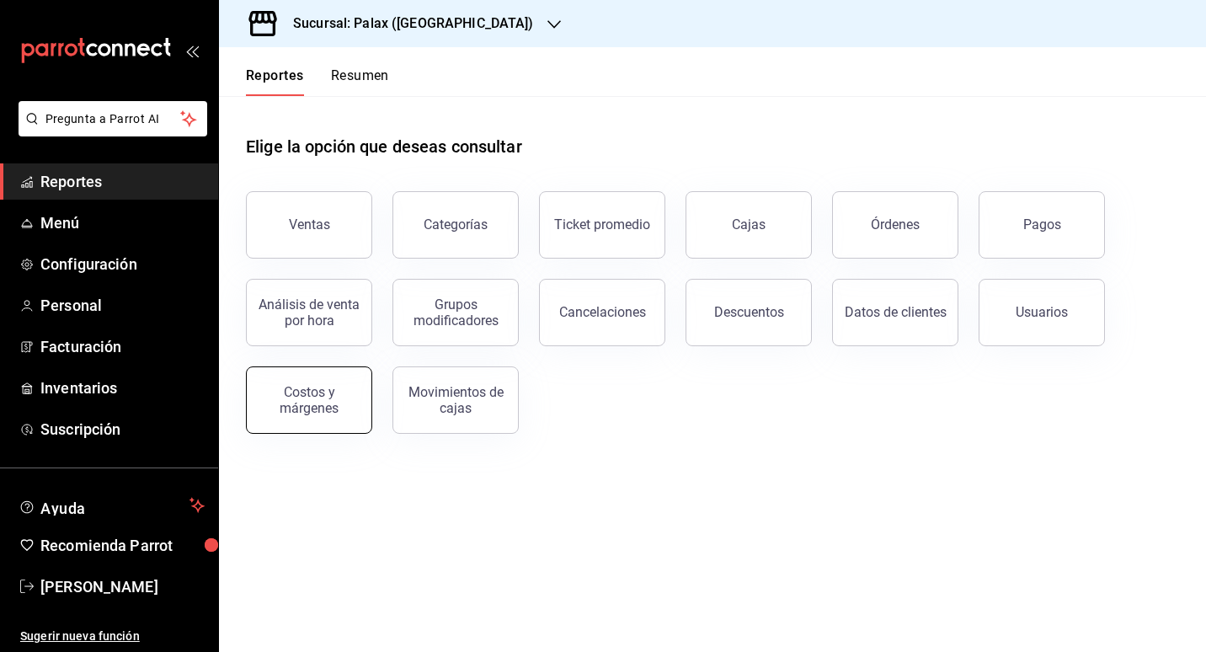
click at [364, 402] on button "Costos y márgenes" at bounding box center [309, 399] width 126 height 67
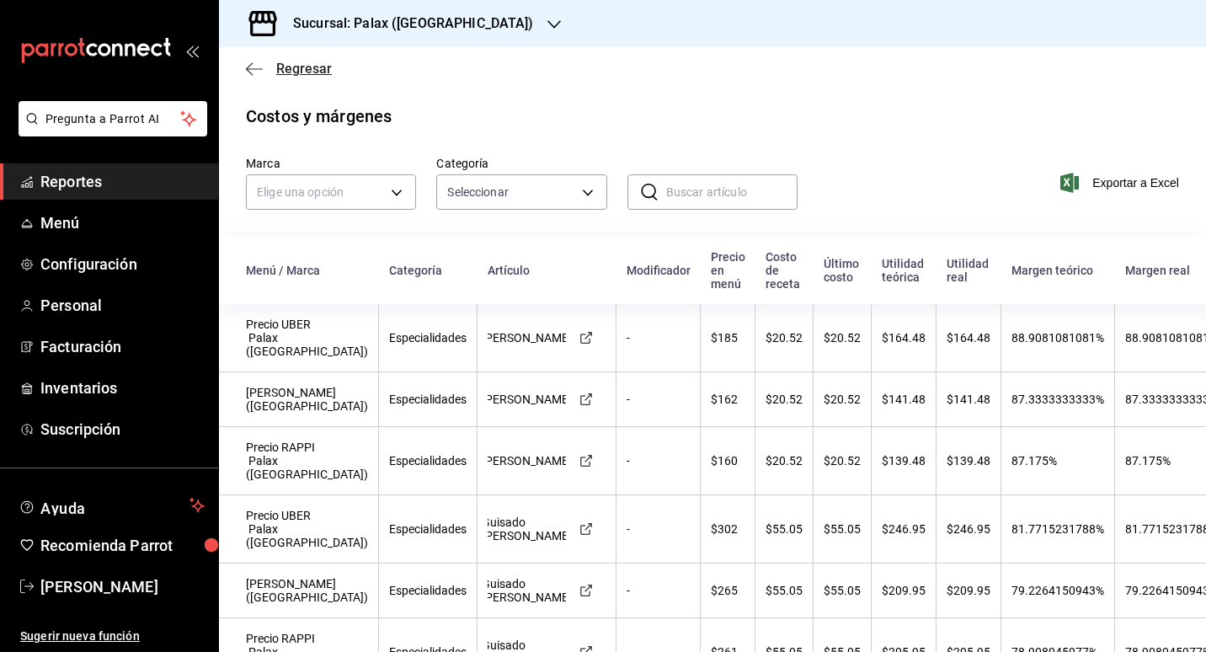
click at [317, 66] on span "Regresar" at bounding box center [304, 69] width 56 height 16
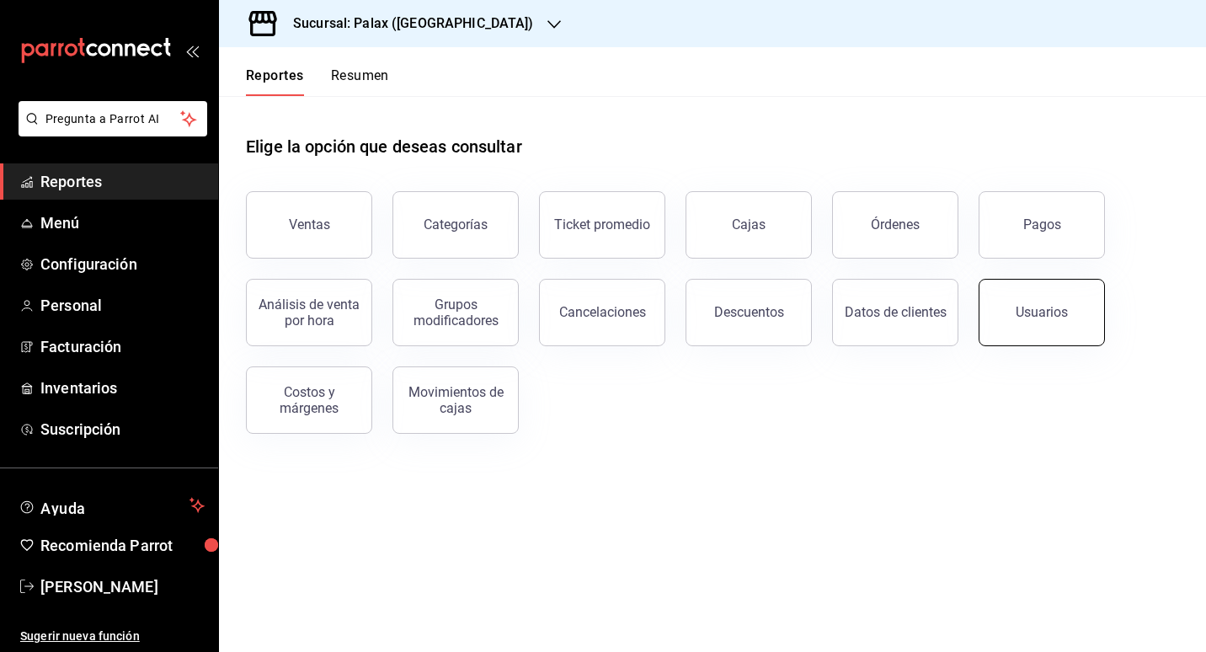
click at [1037, 312] on div "Usuarios" at bounding box center [1041, 312] width 52 height 16
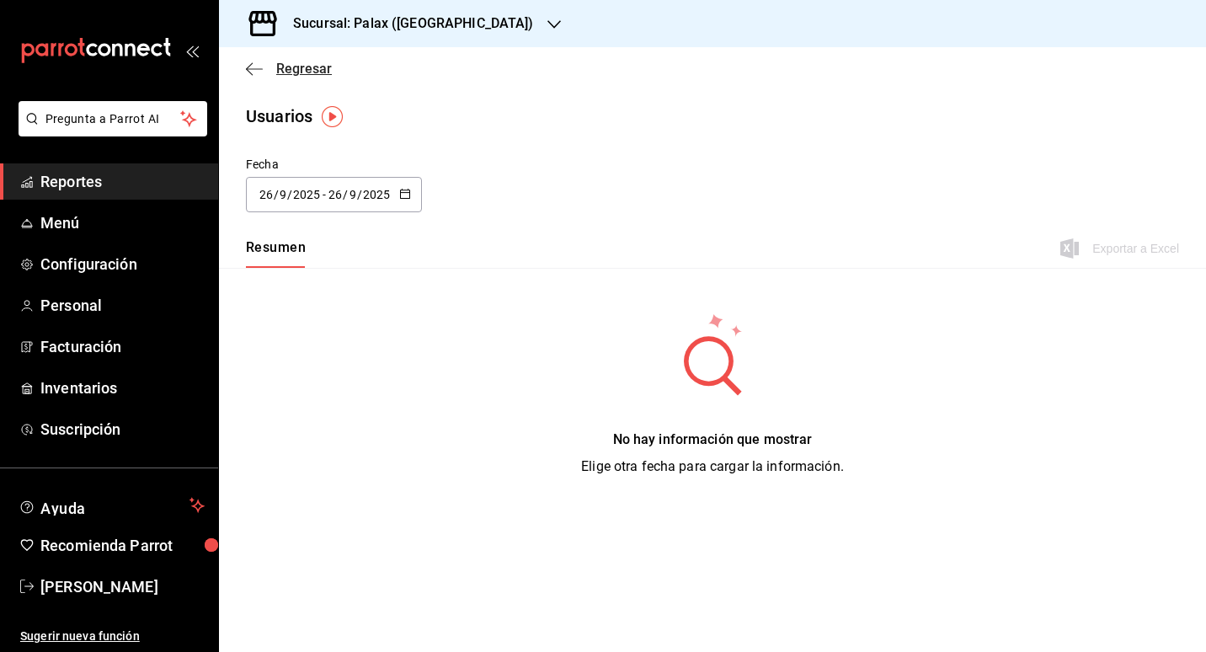
click at [264, 66] on span "Regresar" at bounding box center [289, 69] width 86 height 16
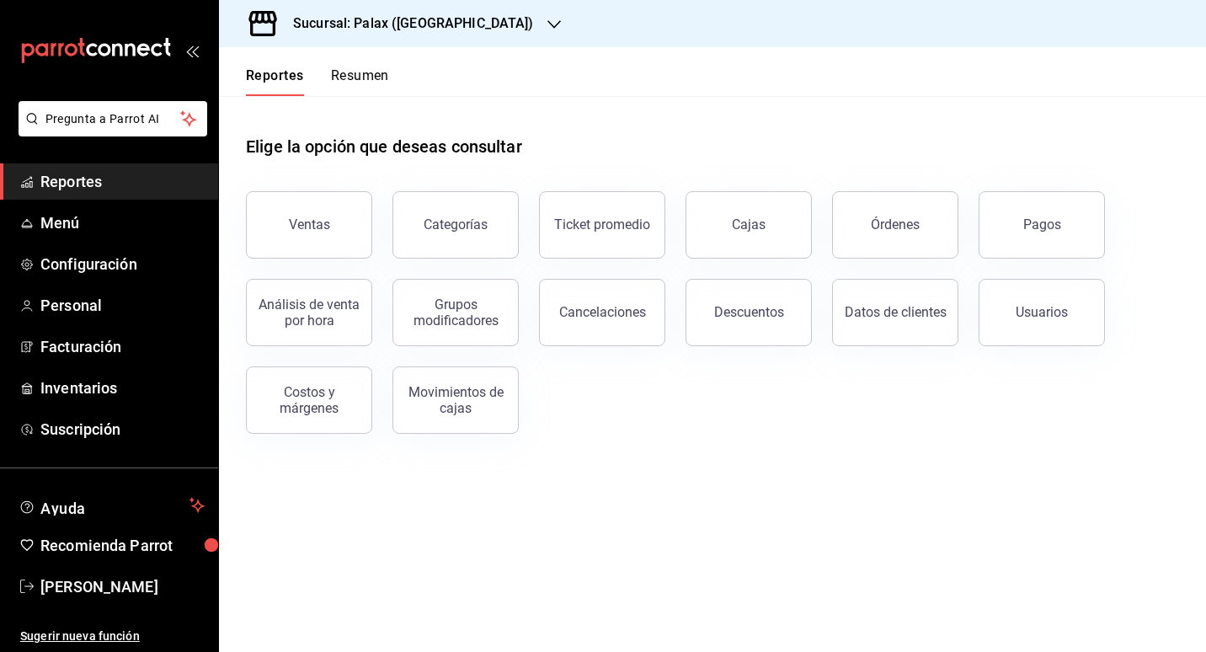
click at [189, 52] on icon "open_drawer_menu" at bounding box center [191, 50] width 13 height 13
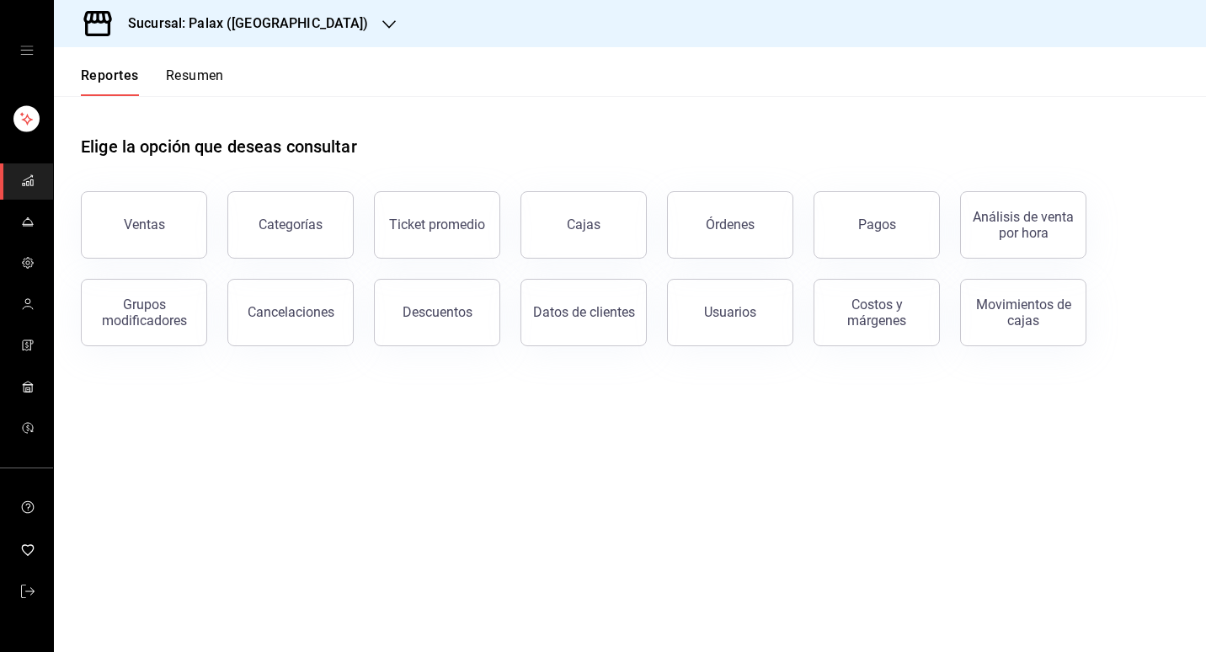
click at [20, 46] on icon "cajón abierto" at bounding box center [26, 50] width 13 height 13
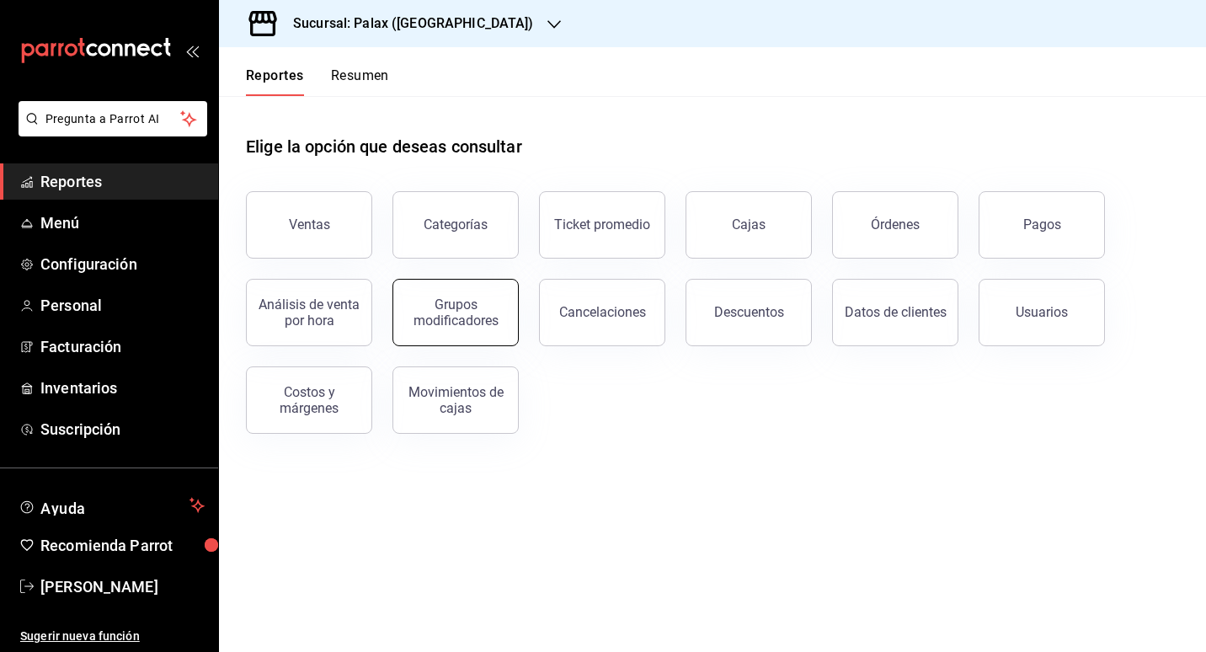
click at [451, 302] on div "Grupos modificadores" at bounding box center [455, 312] width 104 height 32
